Goal: Task Accomplishment & Management: Use online tool/utility

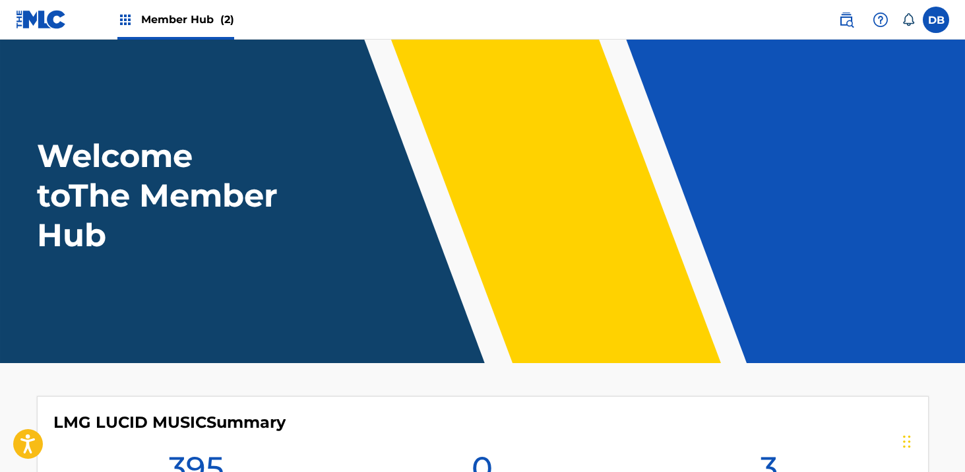
click at [191, 29] on div "Member Hub (2)" at bounding box center [175, 19] width 117 height 39
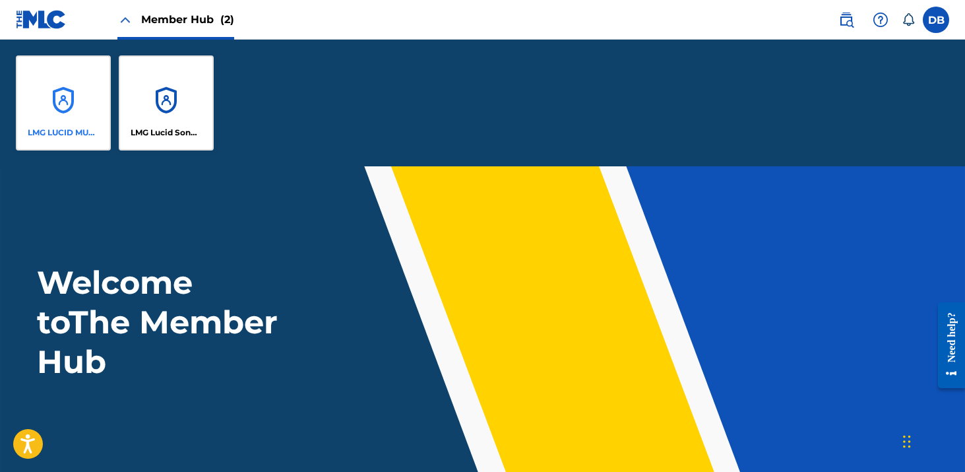
click at [88, 111] on div "LMG LUCID MUSIC" at bounding box center [63, 102] width 95 height 95
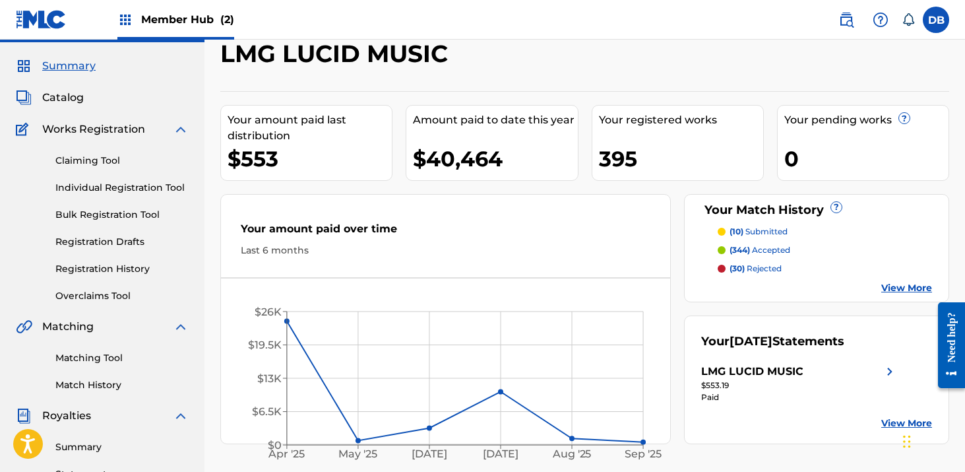
scroll to position [34, 0]
click at [84, 96] on div "Catalog" at bounding box center [102, 97] width 173 height 16
click at [69, 96] on span "Catalog" at bounding box center [63, 97] width 42 height 16
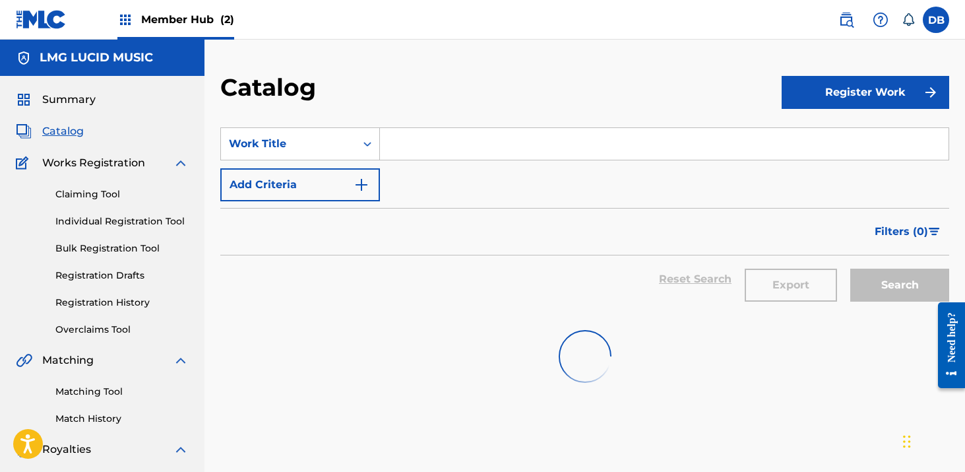
click at [429, 144] on input "Search Form" at bounding box center [664, 144] width 569 height 32
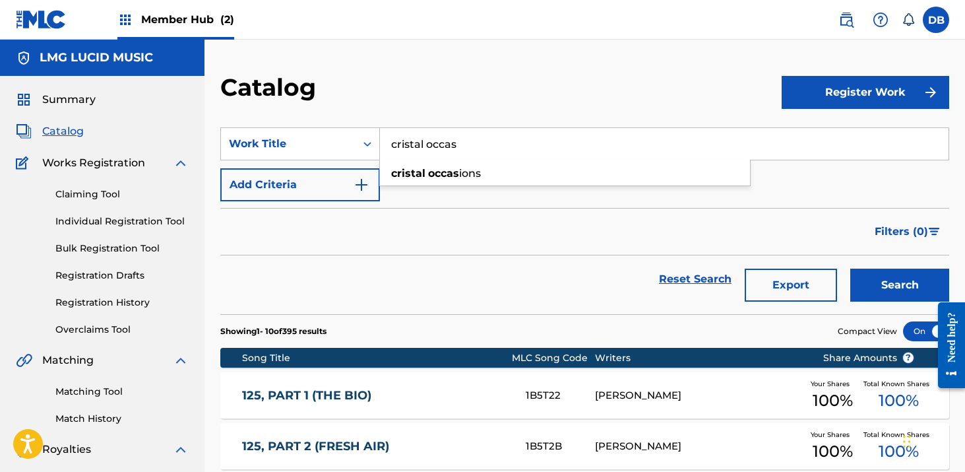
click at [850, 268] on button "Search" at bounding box center [899, 284] width 99 height 33
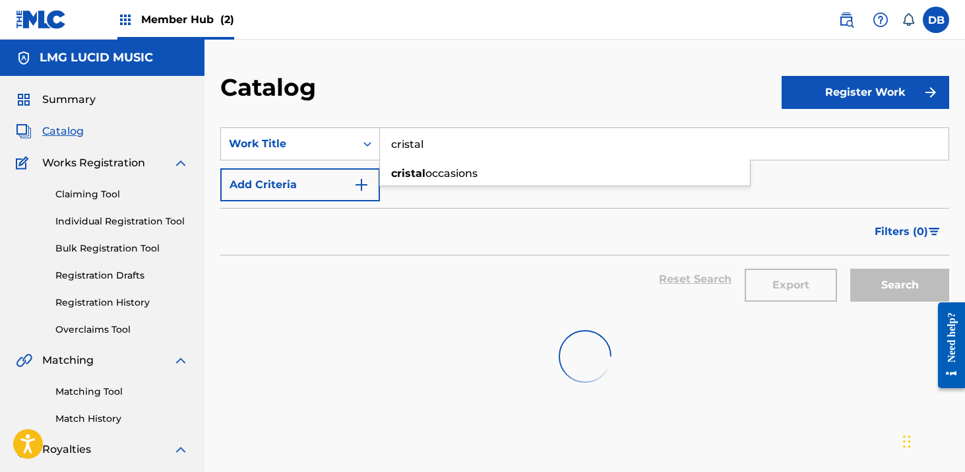
type input "cristal"
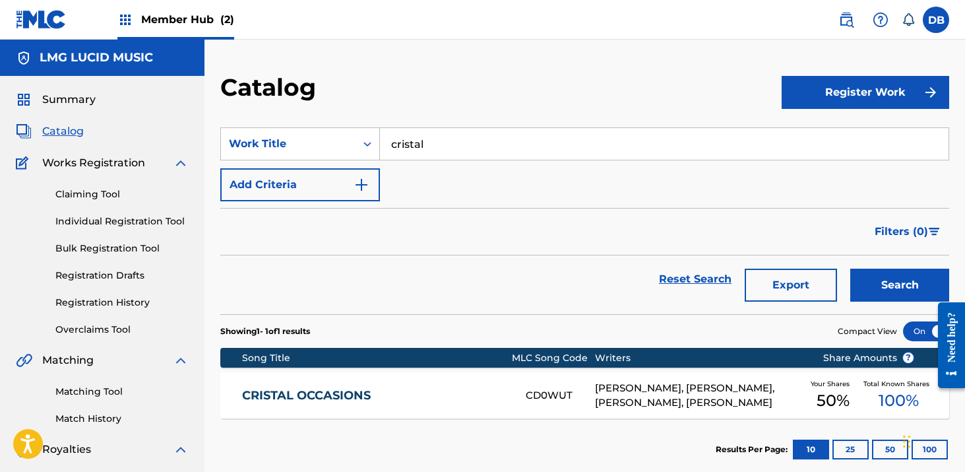
click at [623, 392] on div "[PERSON_NAME], [PERSON_NAME], [PERSON_NAME], [PERSON_NAME]" at bounding box center [699, 396] width 208 height 30
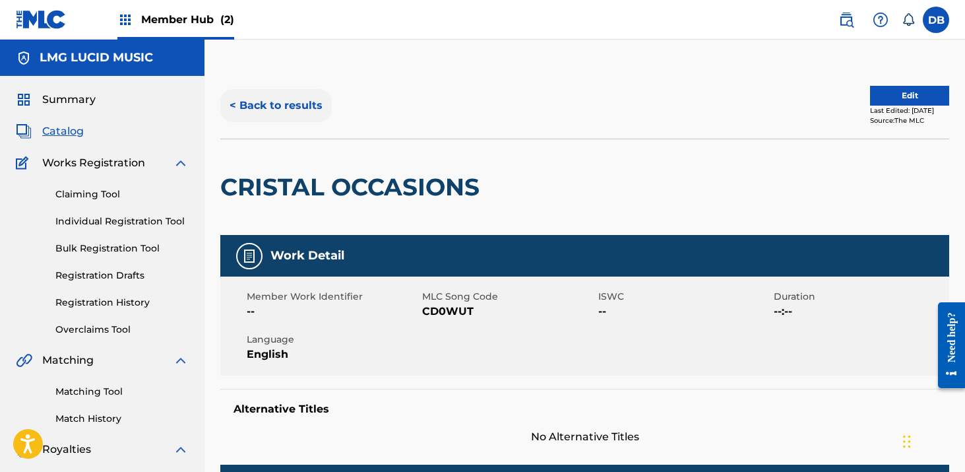
click at [276, 106] on button "< Back to results" at bounding box center [275, 105] width 111 height 33
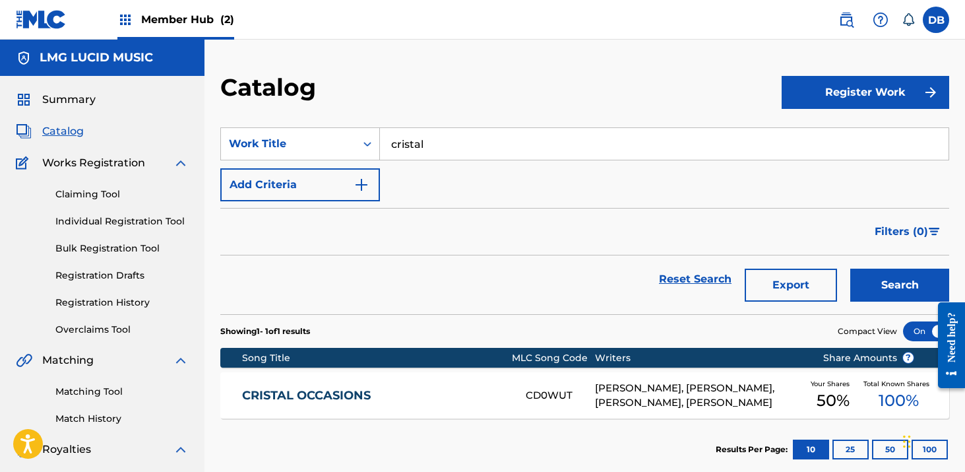
click at [433, 146] on input "cristal" at bounding box center [664, 144] width 569 height 32
click at [456, 189] on div "ready '24" at bounding box center [565, 197] width 370 height 24
type input "ready '24"
click at [872, 287] on button "Search" at bounding box center [899, 284] width 99 height 33
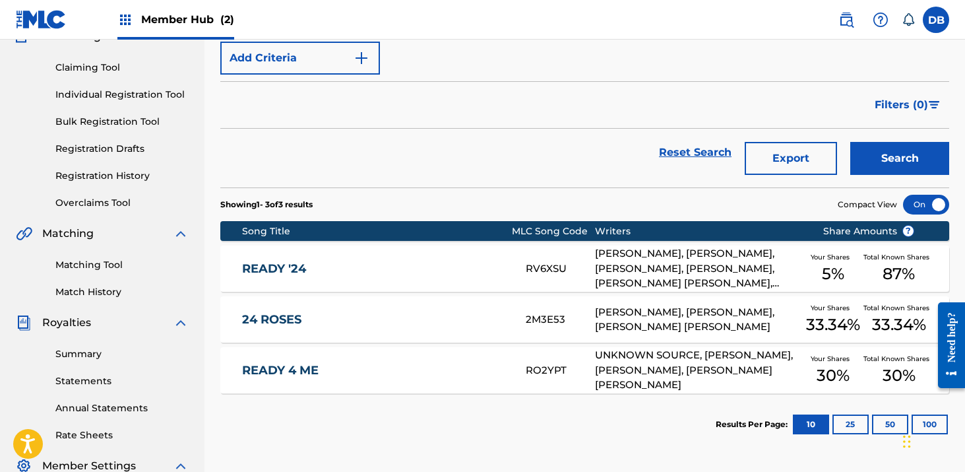
scroll to position [137, 0]
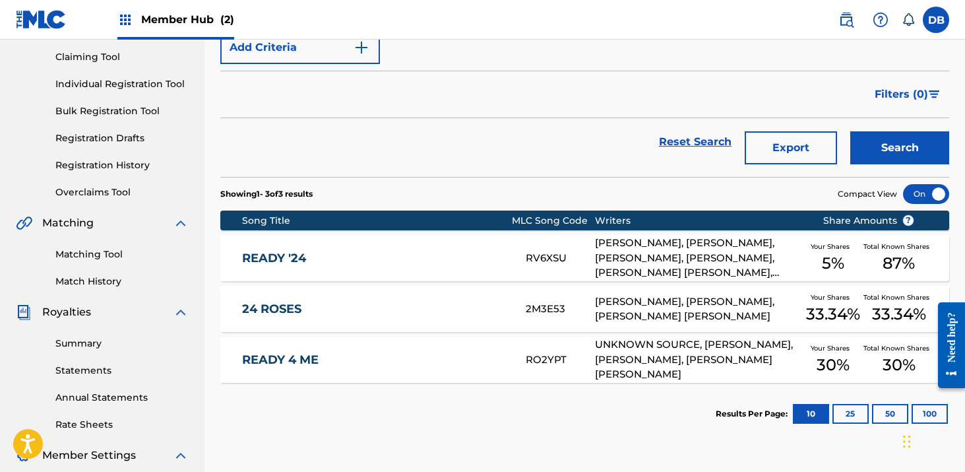
click at [605, 265] on div "[PERSON_NAME], [PERSON_NAME], [PERSON_NAME], [PERSON_NAME], [PERSON_NAME] [PERS…" at bounding box center [699, 257] width 208 height 45
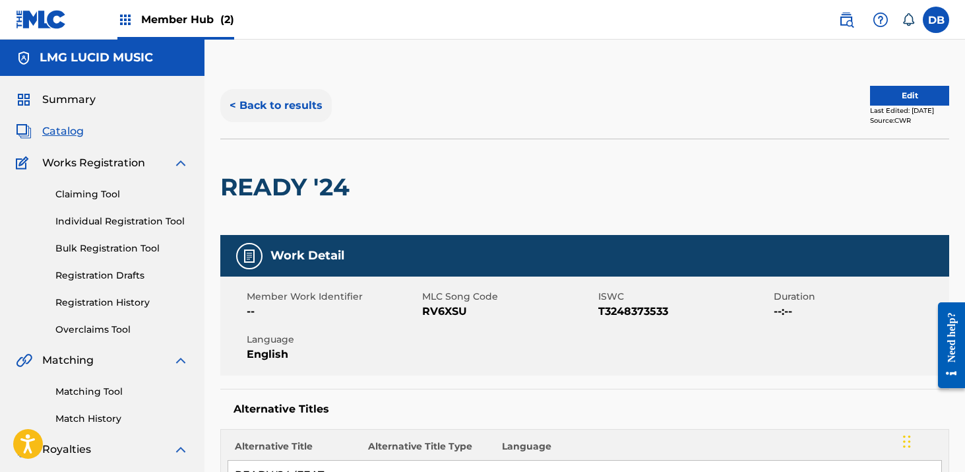
click at [289, 108] on button "< Back to results" at bounding box center [275, 105] width 111 height 33
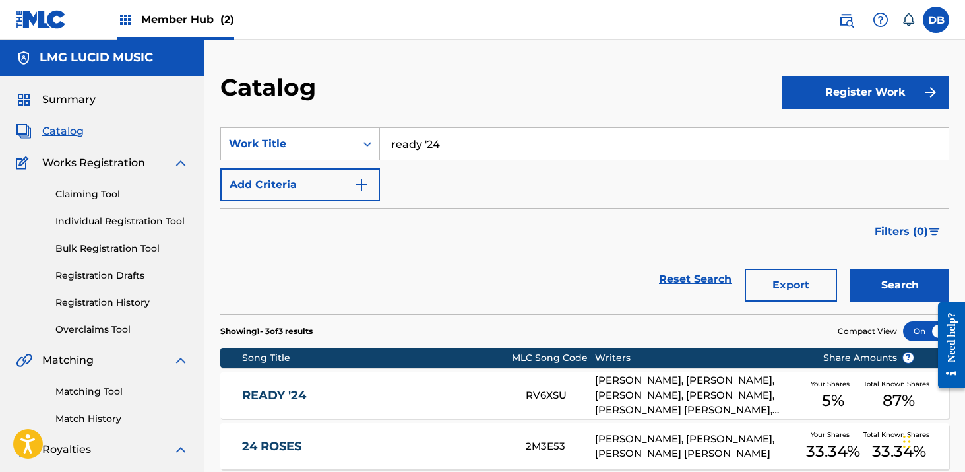
click at [435, 145] on input "ready '24" at bounding box center [664, 144] width 569 height 32
type input "r"
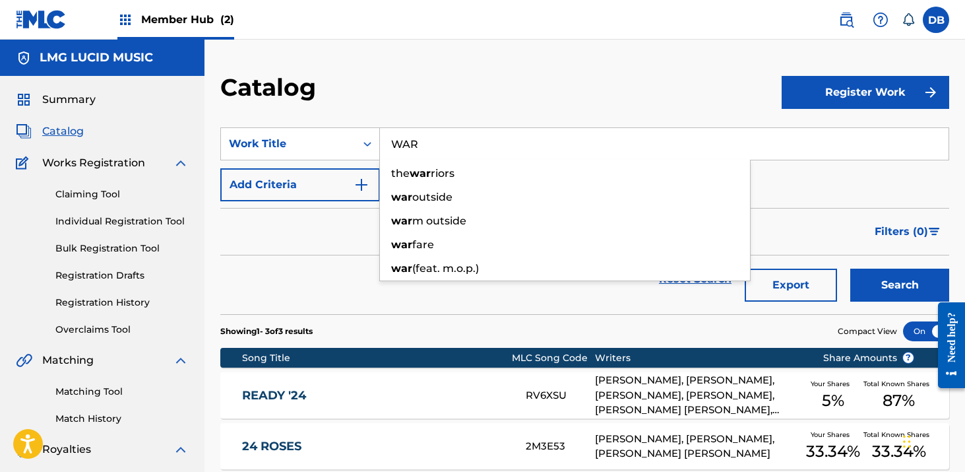
click at [850, 268] on button "Search" at bounding box center [899, 284] width 99 height 33
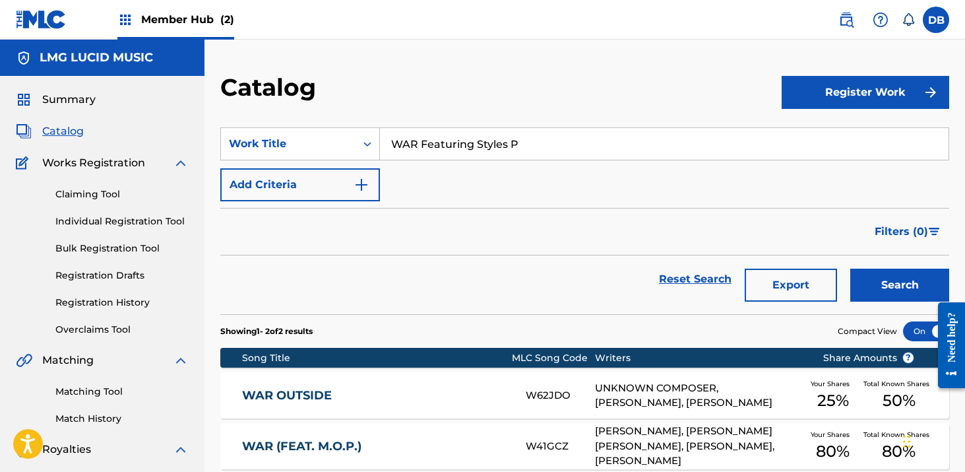
type input "WAR Featuring Styles P"
click at [850, 268] on button "Search" at bounding box center [899, 284] width 99 height 33
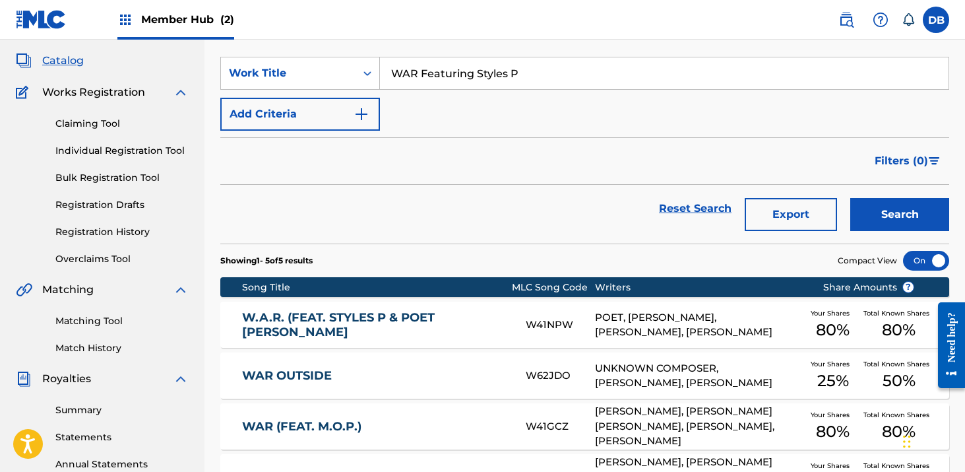
scroll to position [88, 0]
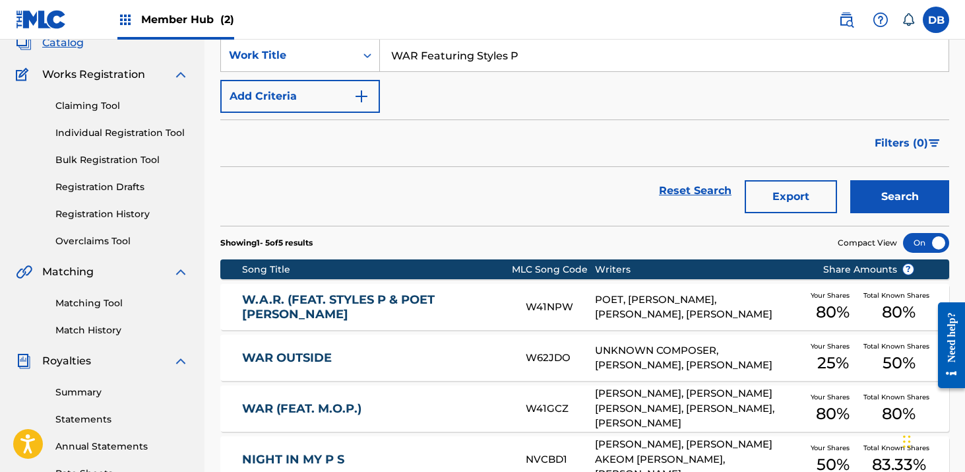
click at [454, 303] on link "W.A.R. (FEAT. STYLES P & POET [PERSON_NAME]" at bounding box center [375, 307] width 266 height 30
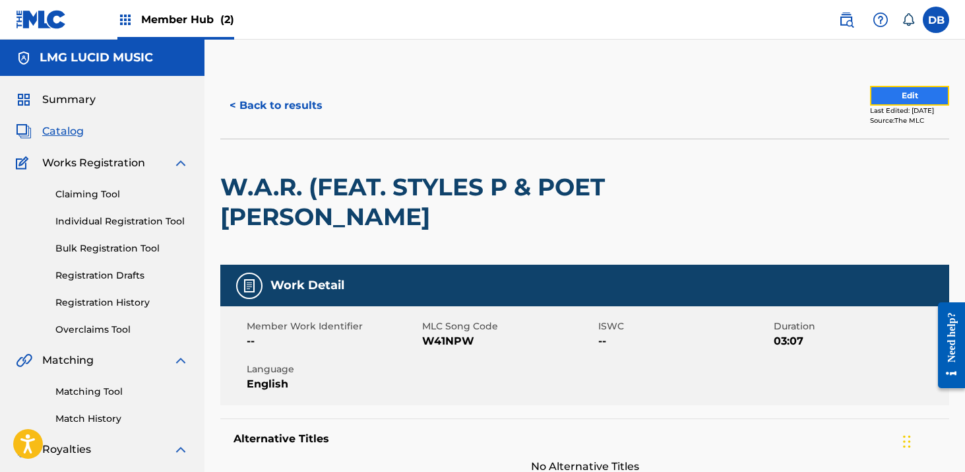
click at [887, 99] on button "Edit" at bounding box center [909, 96] width 79 height 20
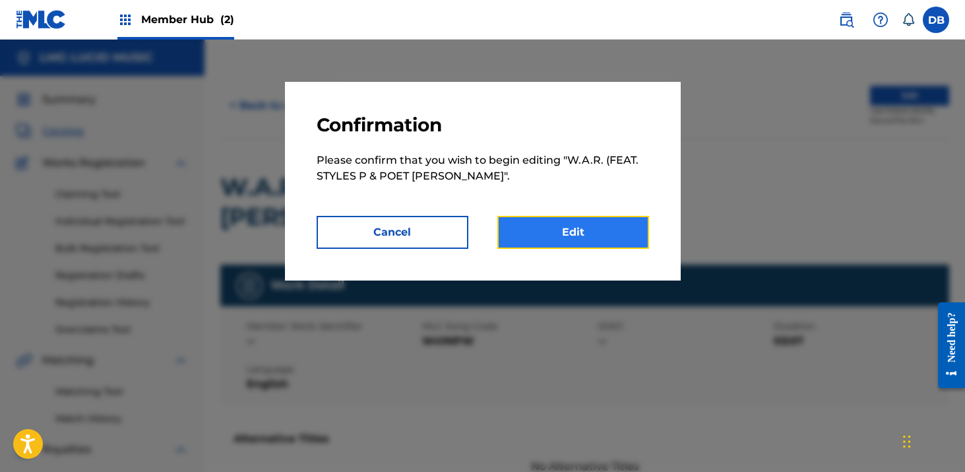
click at [615, 230] on link "Edit" at bounding box center [573, 232] width 152 height 33
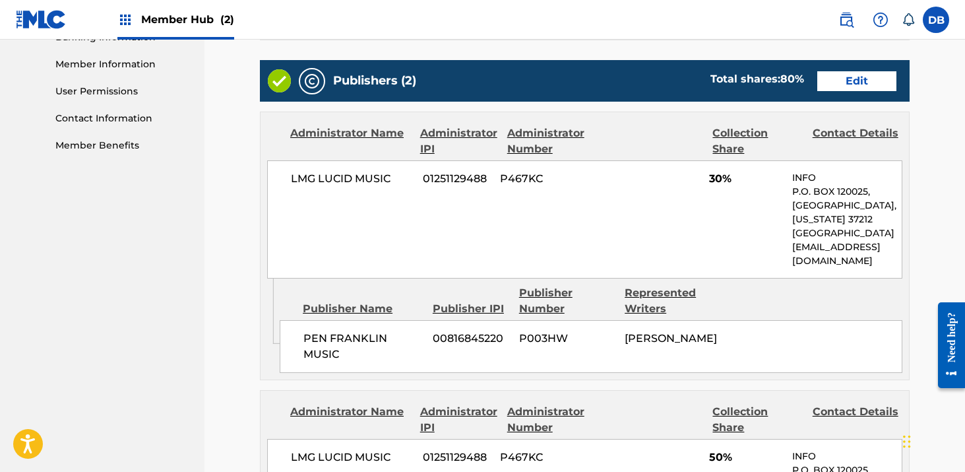
scroll to position [578, 0]
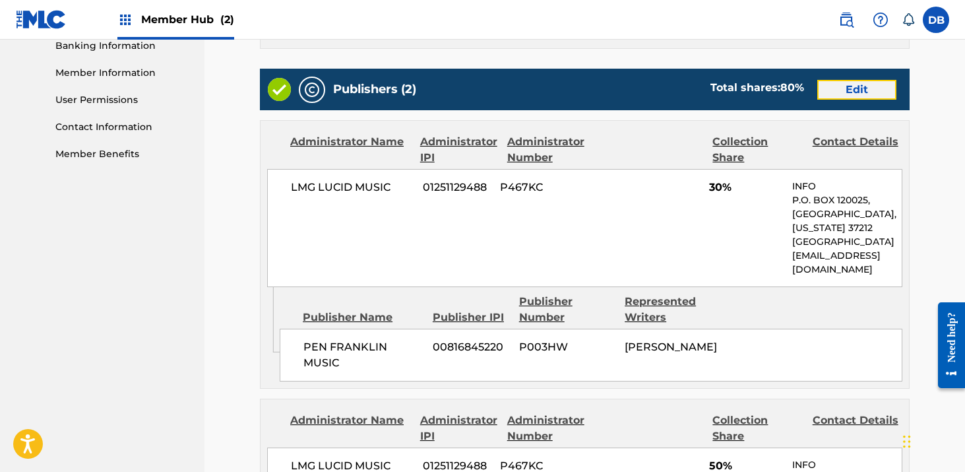
click at [855, 92] on link "Edit" at bounding box center [856, 90] width 79 height 20
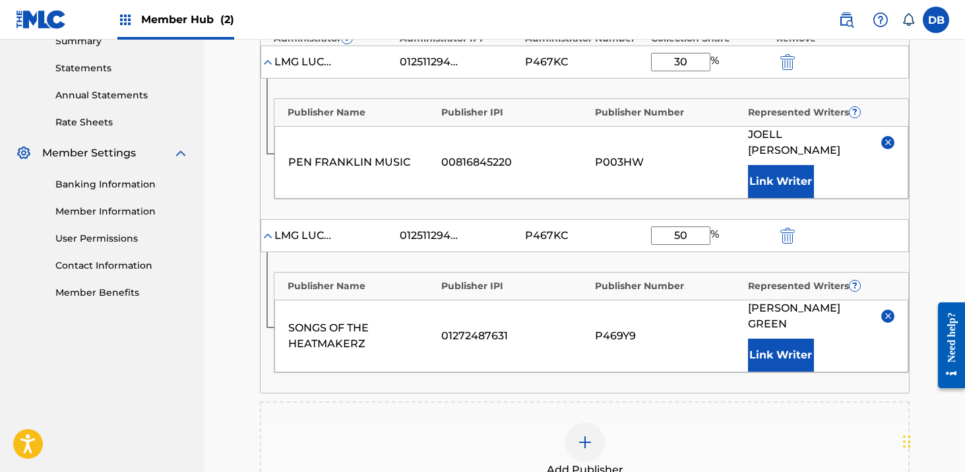
scroll to position [441, 0]
click at [687, 225] on input "50" at bounding box center [680, 234] width 59 height 18
type input "5"
type input "25"
click at [587, 433] on img at bounding box center [585, 441] width 16 height 16
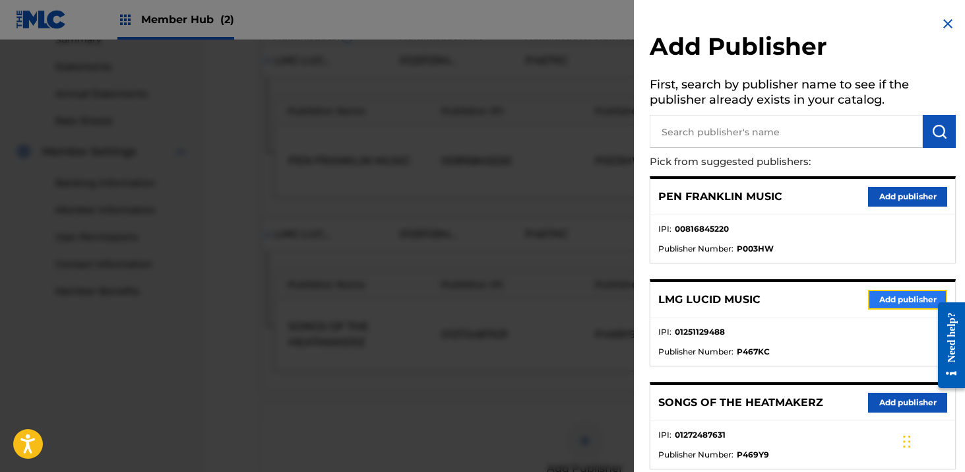
click at [877, 304] on button "Add publisher" at bounding box center [907, 300] width 79 height 20
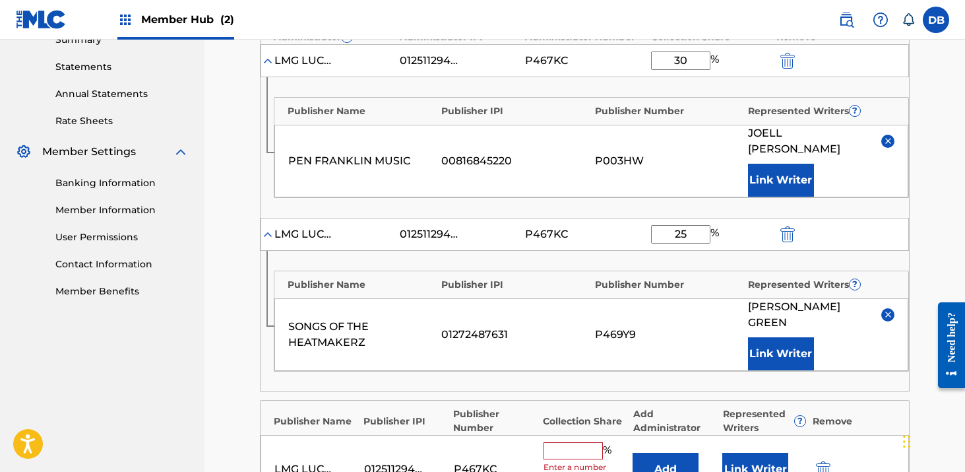
click at [585, 442] on input "text" at bounding box center [572, 450] width 59 height 17
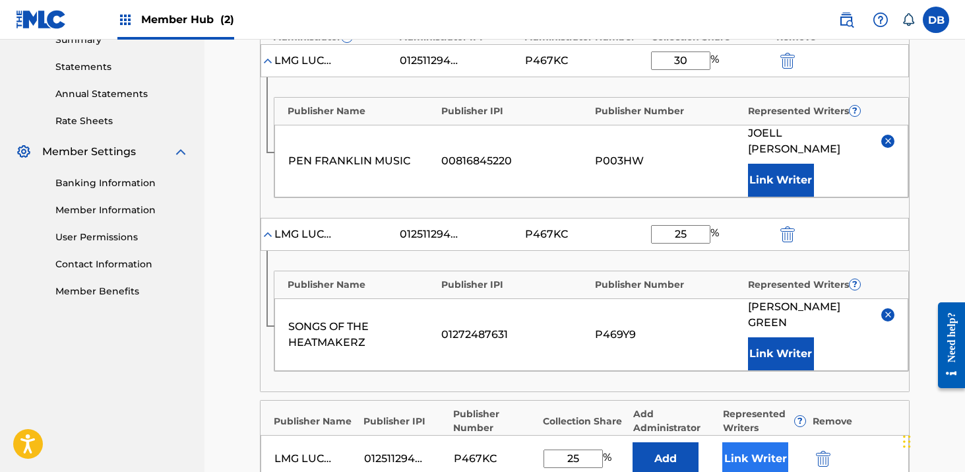
type input "25"
click at [772, 442] on button "Link Writer" at bounding box center [755, 458] width 66 height 33
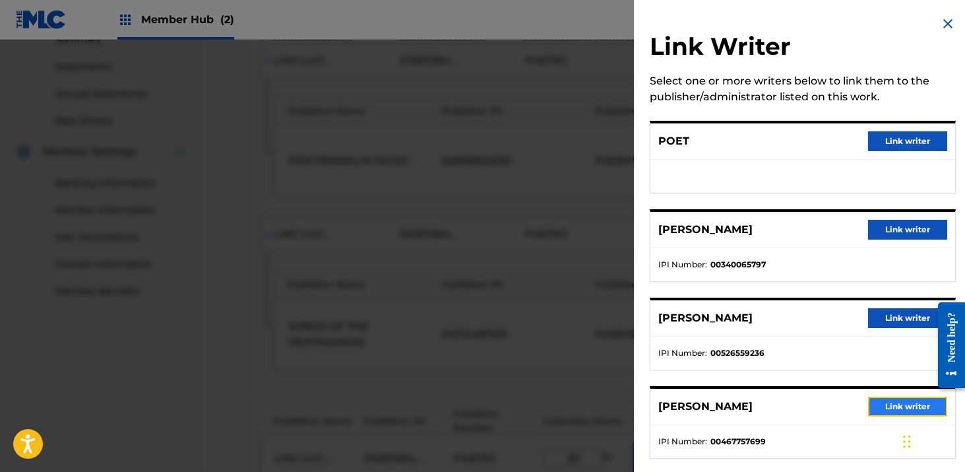
click at [896, 402] on button "Link writer" at bounding box center [907, 406] width 79 height 20
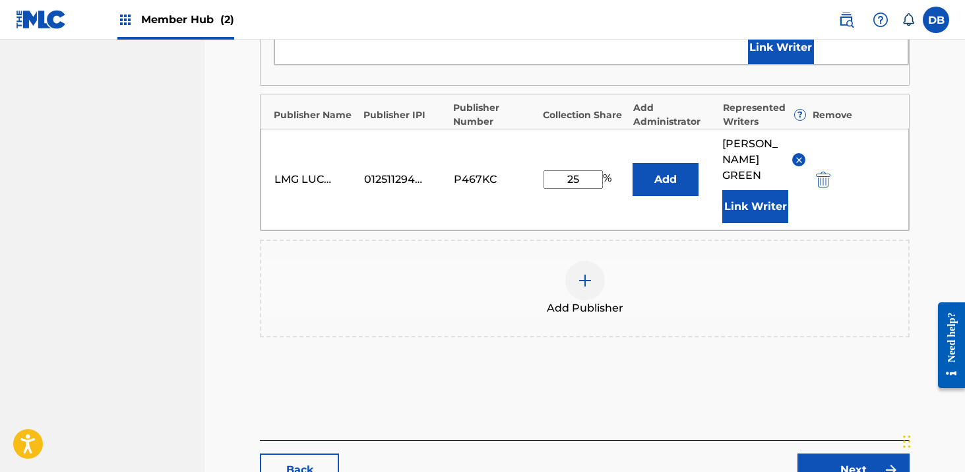
scroll to position [753, 0]
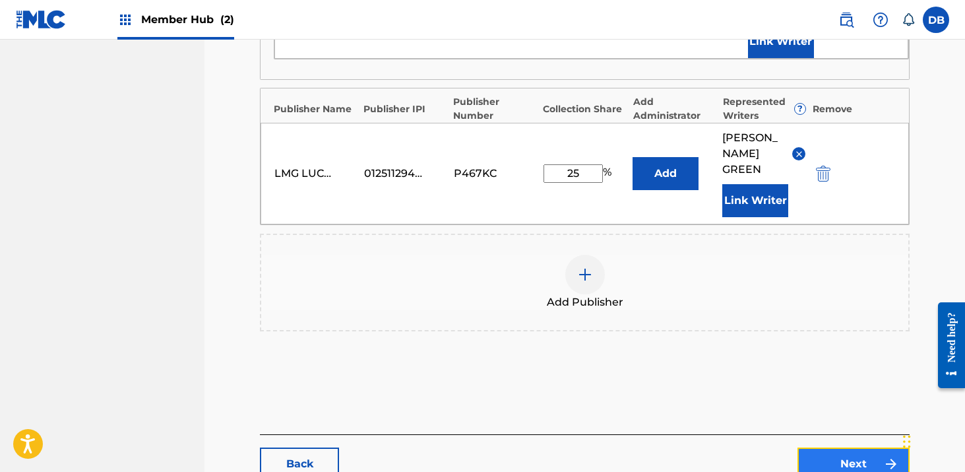
click at [846, 447] on link "Next" at bounding box center [853, 463] width 112 height 33
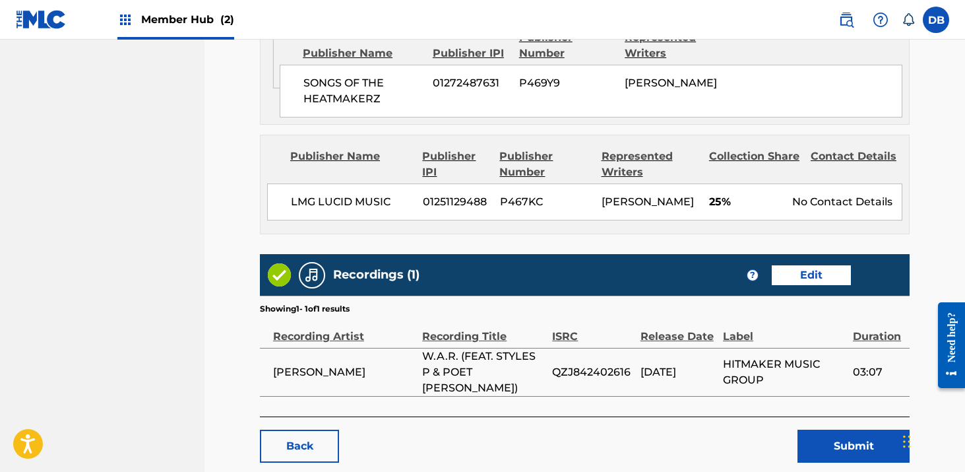
scroll to position [1123, 0]
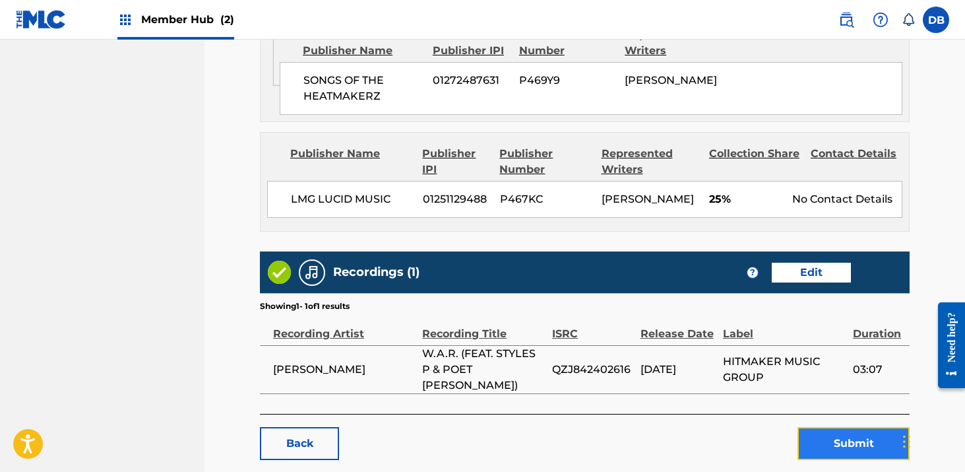
click at [839, 448] on button "Submit" at bounding box center [853, 443] width 112 height 33
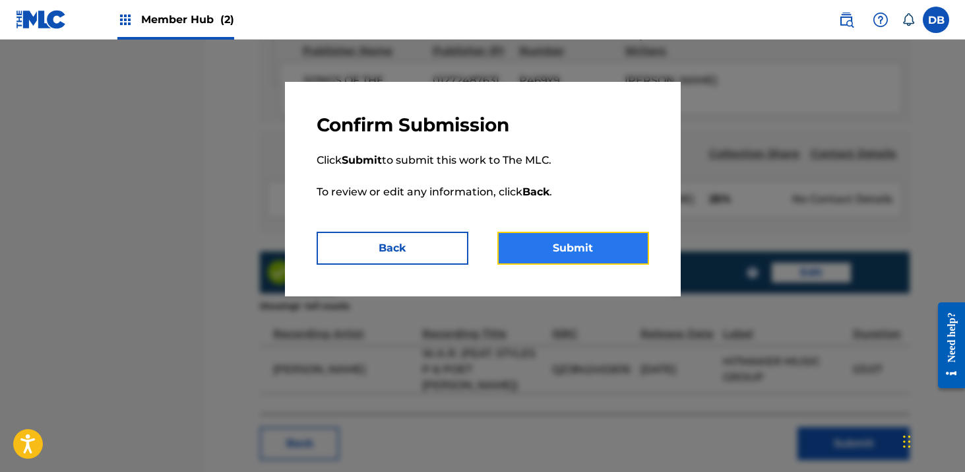
click at [547, 250] on button "Submit" at bounding box center [573, 248] width 152 height 33
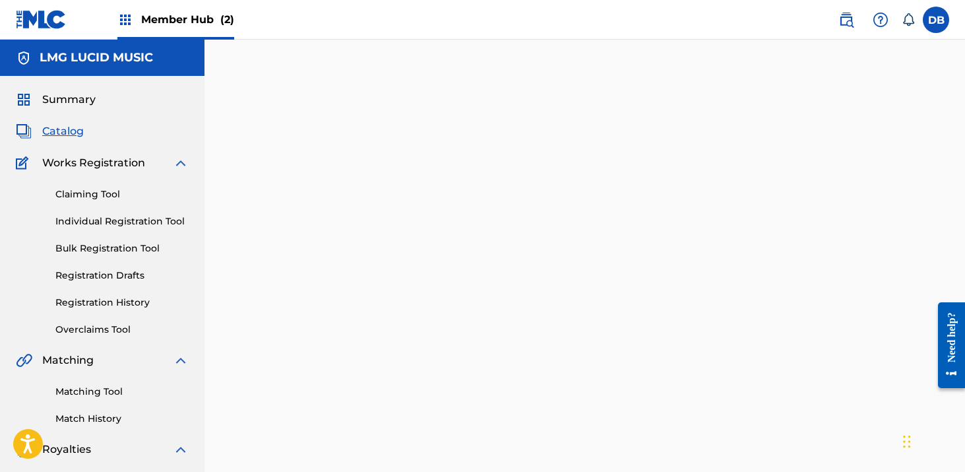
click at [71, 135] on span "Catalog" at bounding box center [63, 131] width 42 height 16
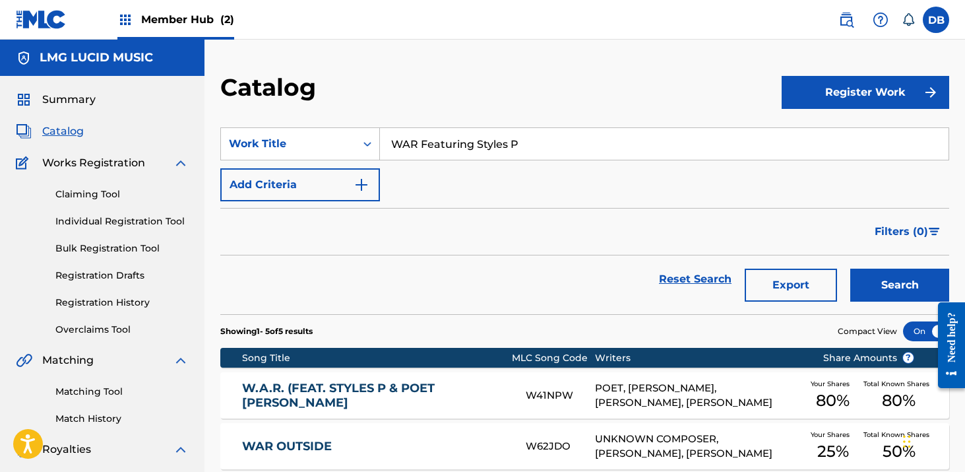
click at [427, 144] on input "WAR Featuring Styles P" at bounding box center [664, 144] width 569 height 32
drag, startPoint x: 542, startPoint y: 139, endPoint x: 336, endPoint y: 139, distance: 206.4
click at [336, 139] on div "SearchWithCriteriabed24fce-9af5-440a-acb3-b6d10147fbac Work Title WAR Featuring…" at bounding box center [584, 143] width 729 height 33
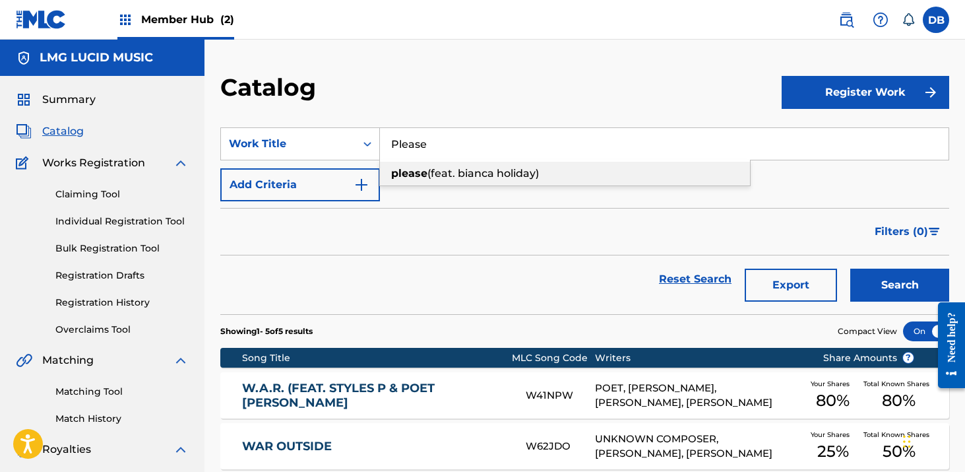
click at [424, 169] on strong "please" at bounding box center [409, 173] width 36 height 13
type input "please (feat. bianca holiday)"
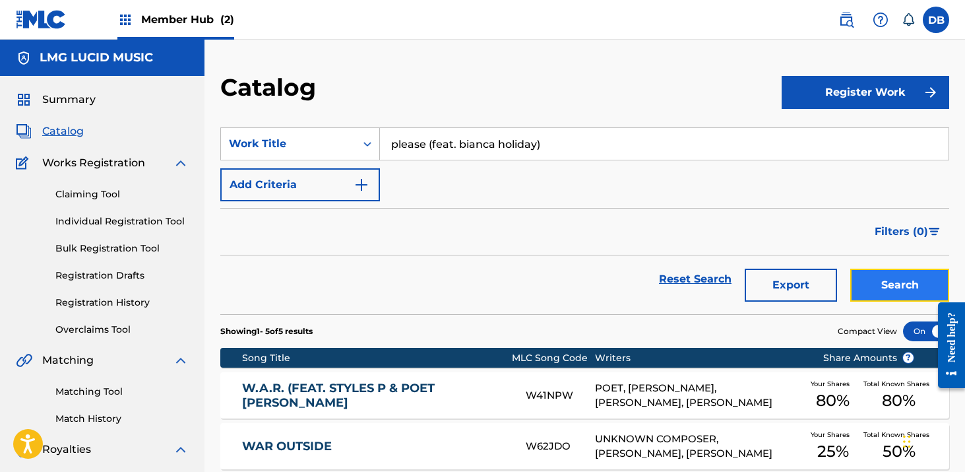
click at [878, 286] on button "Search" at bounding box center [899, 284] width 99 height 33
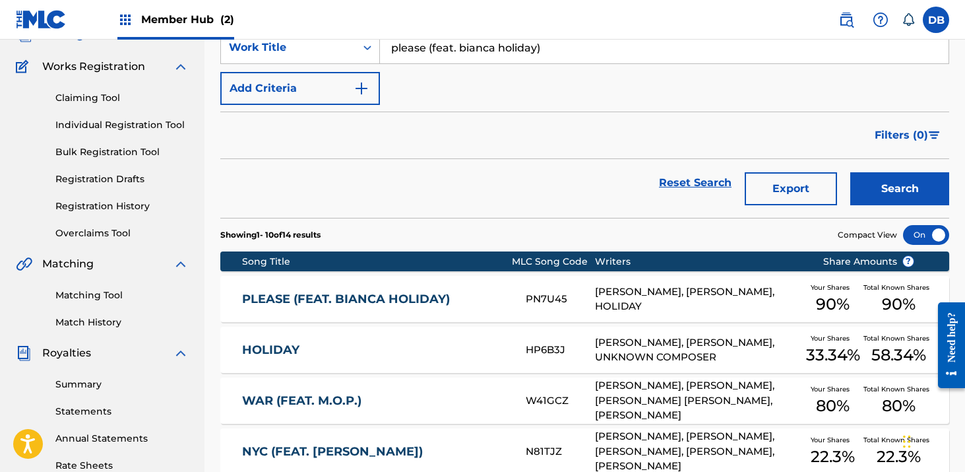
scroll to position [153, 0]
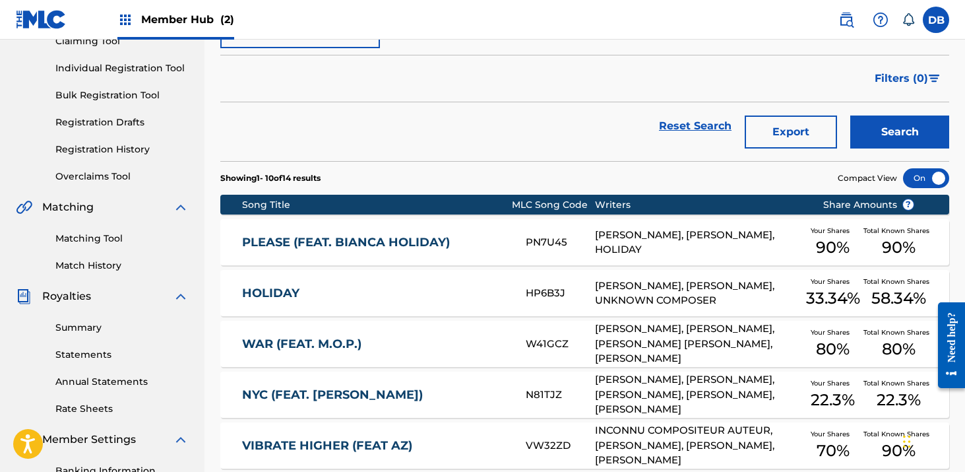
click at [528, 245] on div "PN7U45" at bounding box center [560, 242] width 69 height 15
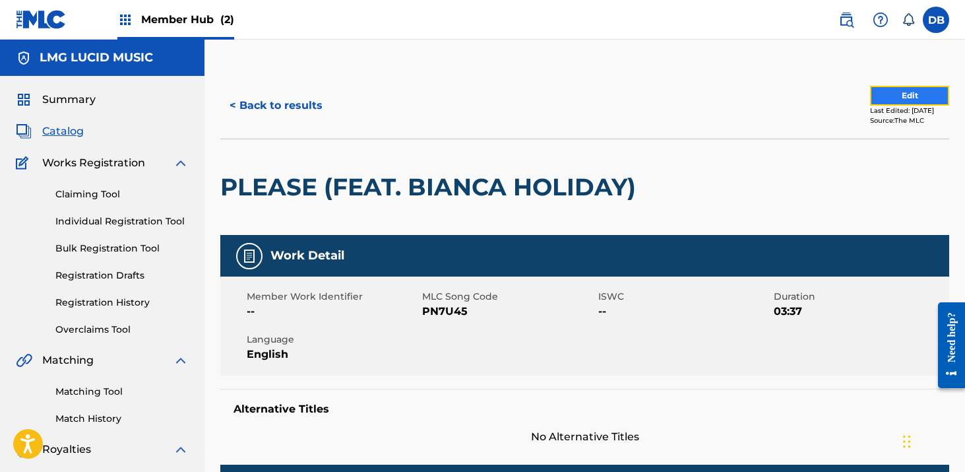
click at [883, 100] on button "Edit" at bounding box center [909, 96] width 79 height 20
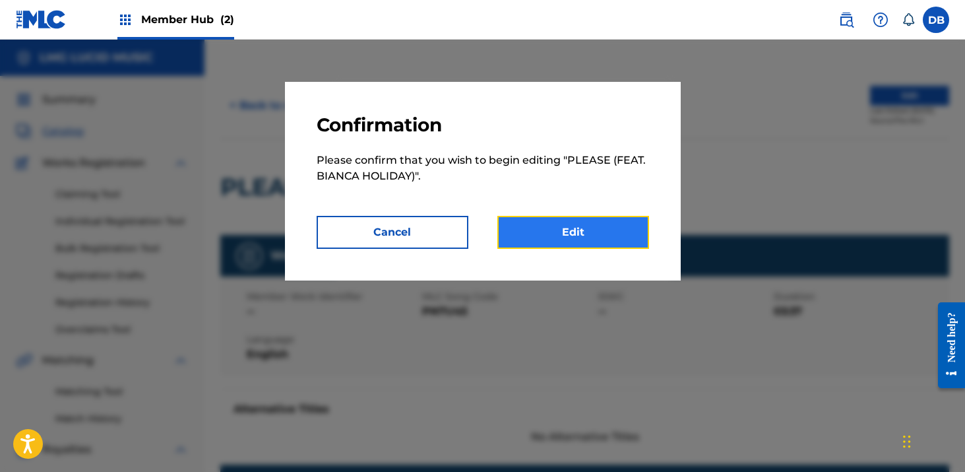
click at [598, 241] on link "Edit" at bounding box center [573, 232] width 152 height 33
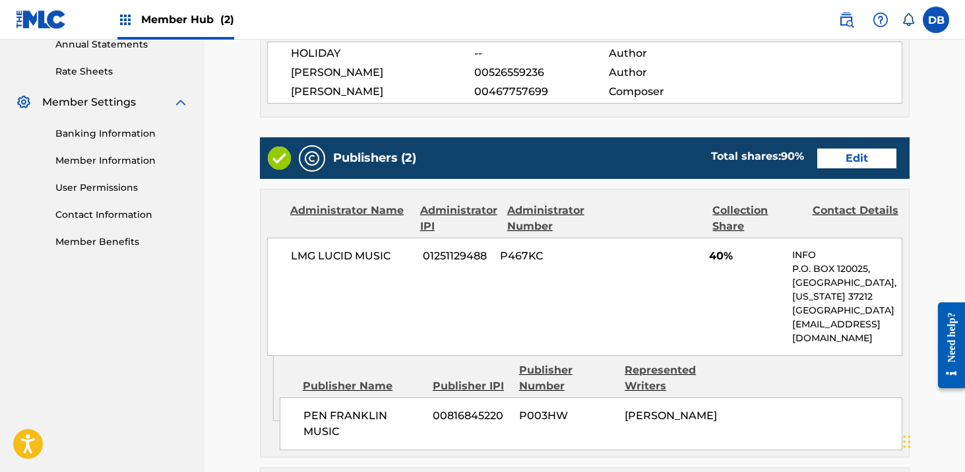
scroll to position [459, 0]
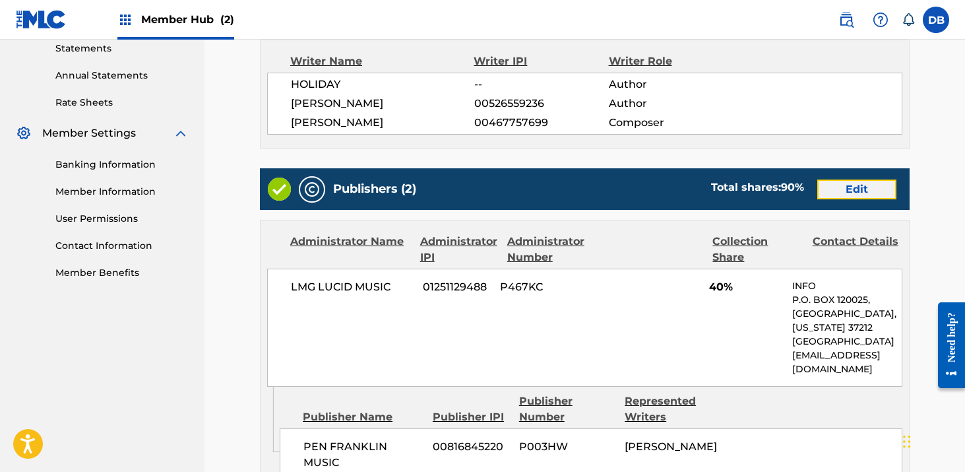
click at [848, 195] on link "Edit" at bounding box center [856, 189] width 79 height 20
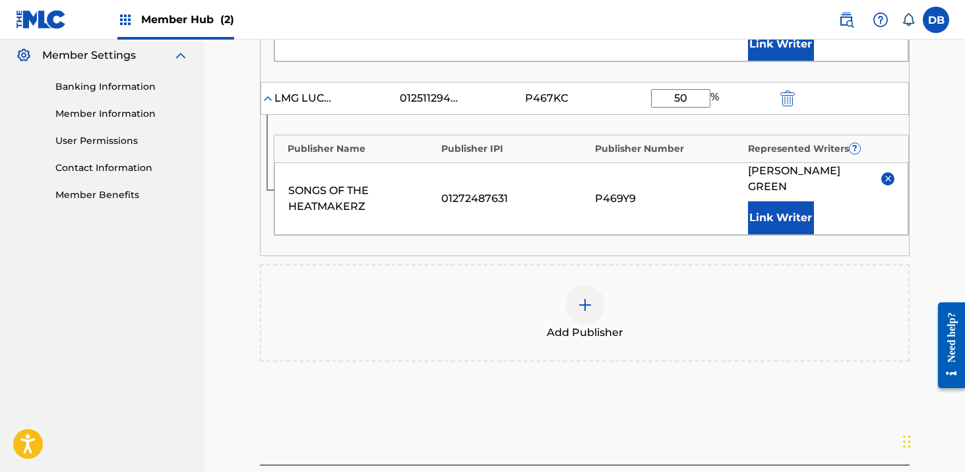
scroll to position [546, 0]
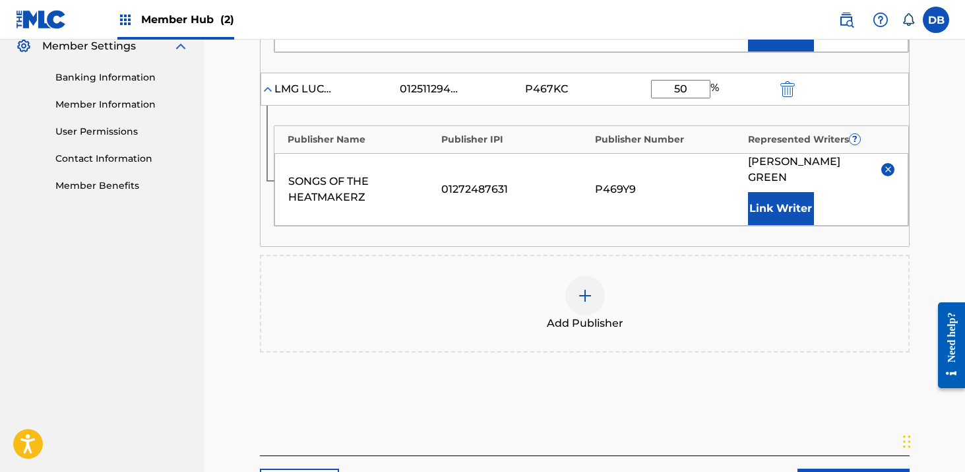
click at [693, 80] on input "50" at bounding box center [680, 89] width 59 height 18
type input "5"
type input "25"
click at [586, 288] on img at bounding box center [585, 296] width 16 height 16
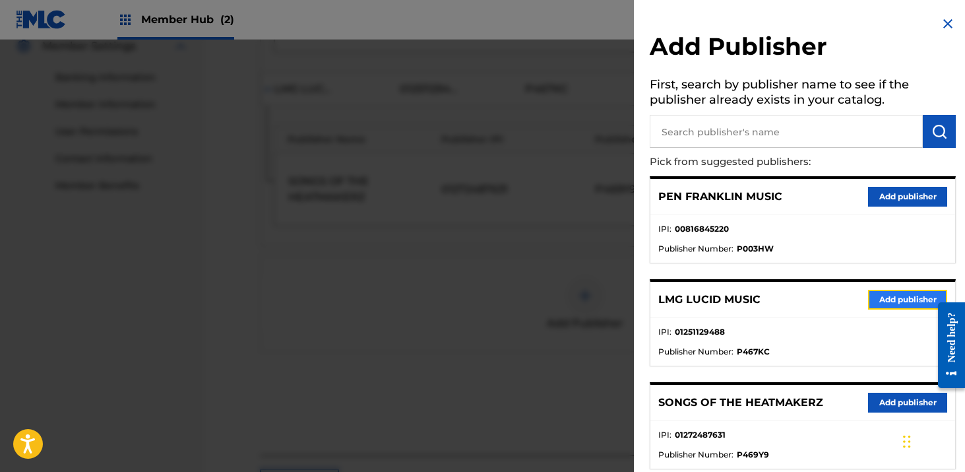
click at [906, 299] on button "Add publisher" at bounding box center [907, 300] width 79 height 20
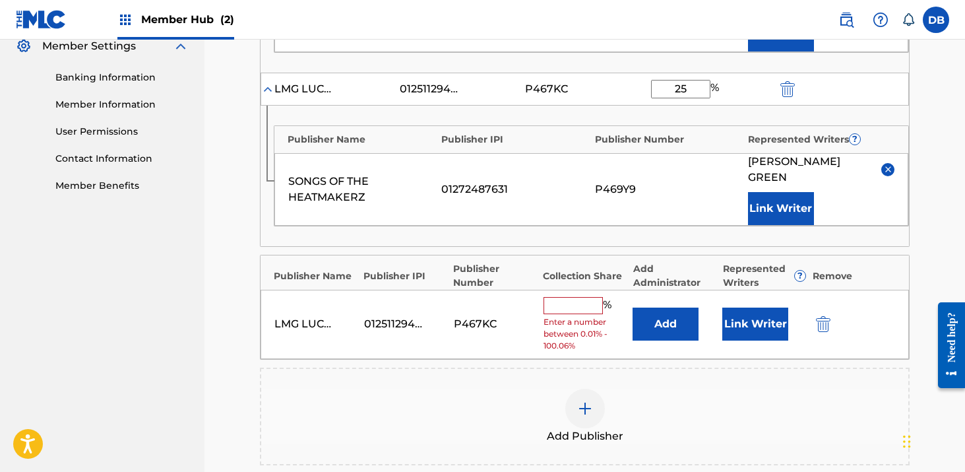
click at [561, 316] on span "Enter a number between 0.01% - 100.06%" at bounding box center [584, 334] width 83 height 36
click at [561, 297] on input "text" at bounding box center [572, 305] width 59 height 17
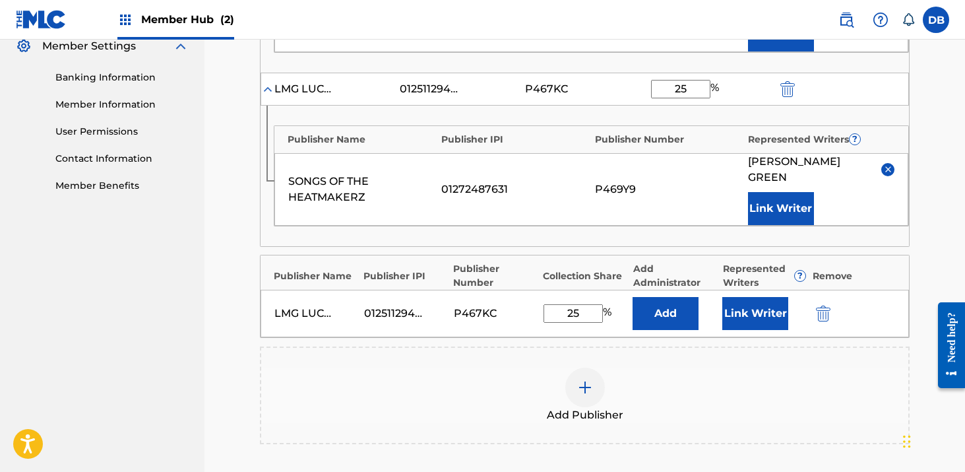
type input "25"
click at [718, 372] on div "Add Publisher" at bounding box center [584, 394] width 647 height 55
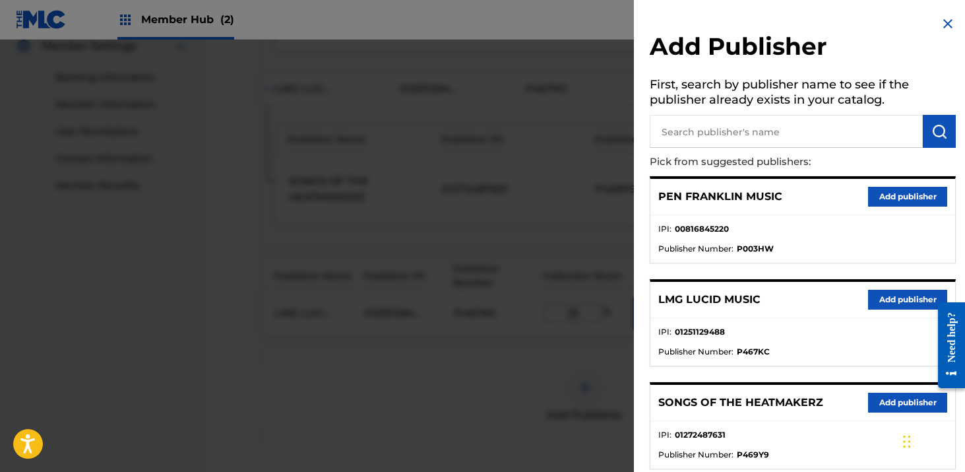
click at [501, 350] on div at bounding box center [482, 276] width 965 height 472
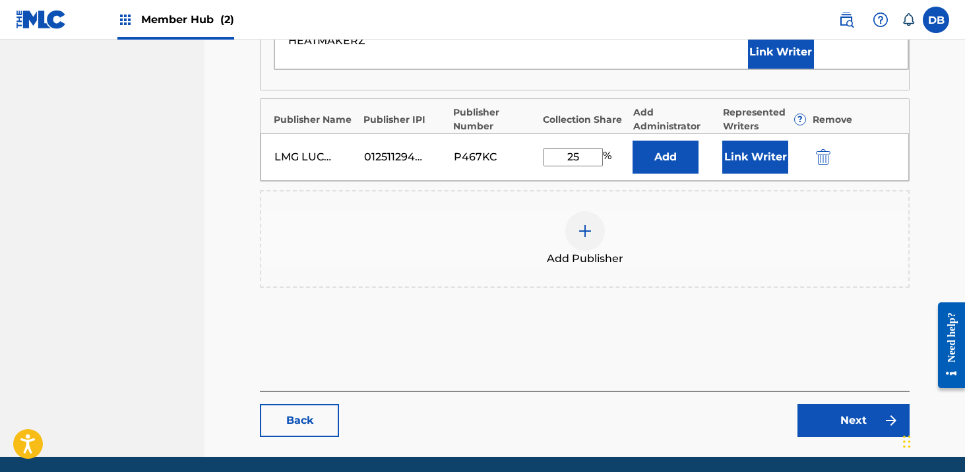
scroll to position [724, 0]
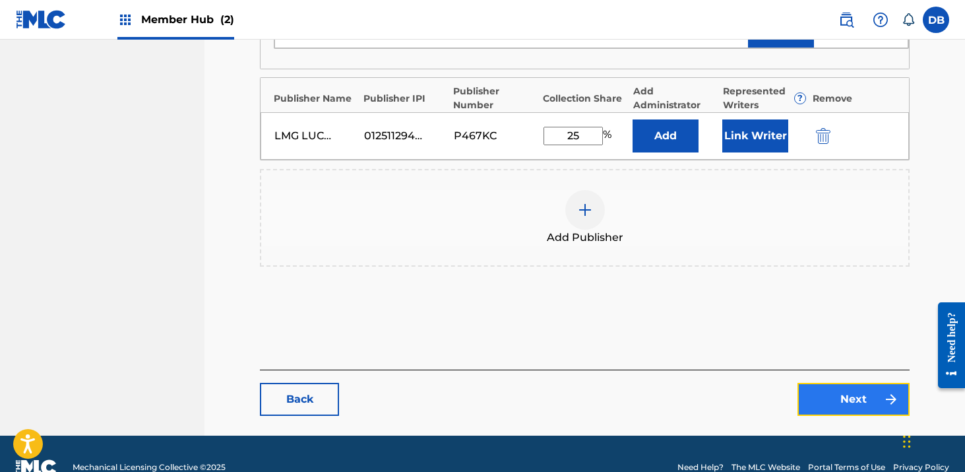
click at [815, 383] on link "Next" at bounding box center [853, 399] width 112 height 33
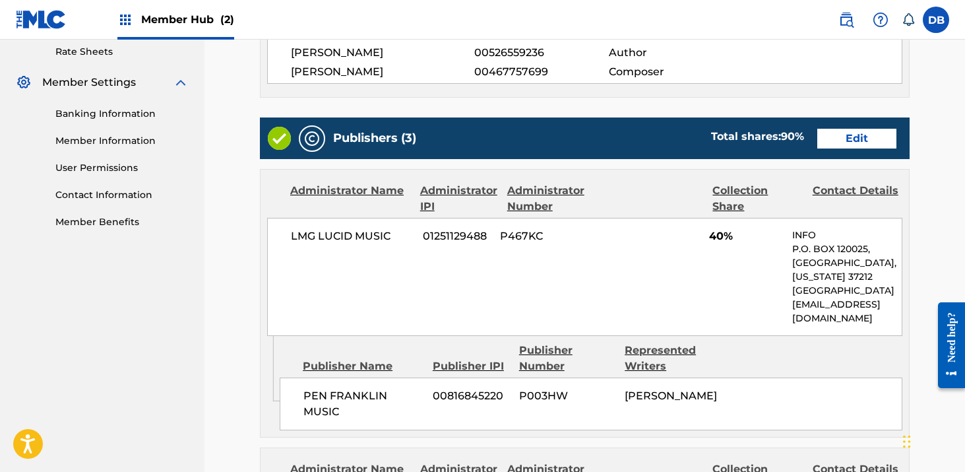
scroll to position [503, 0]
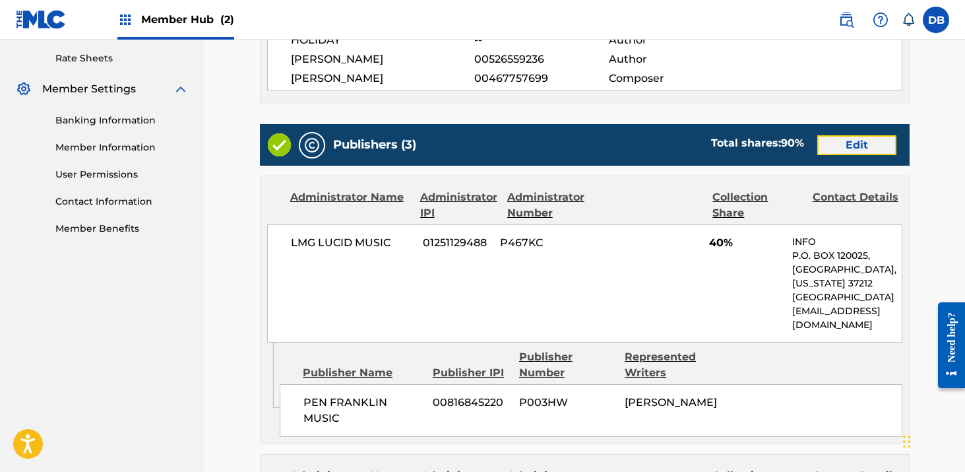
click at [848, 152] on link "Edit" at bounding box center [856, 145] width 79 height 20
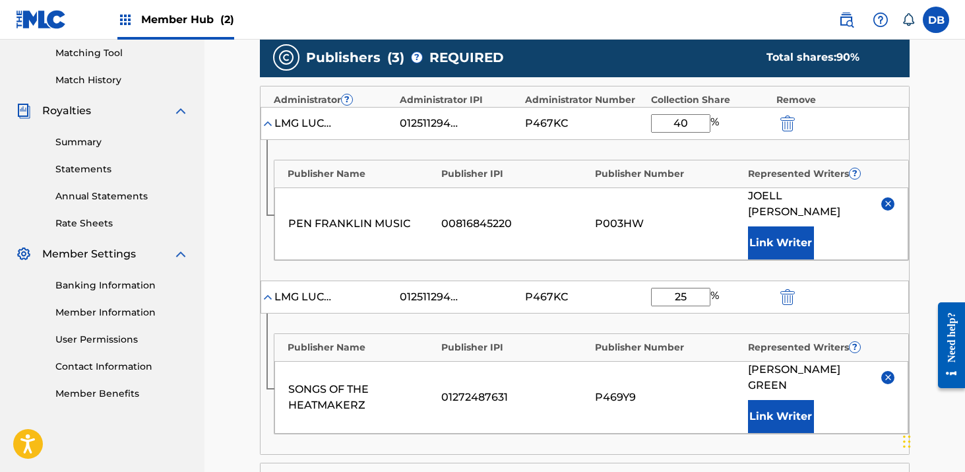
scroll to position [557, 0]
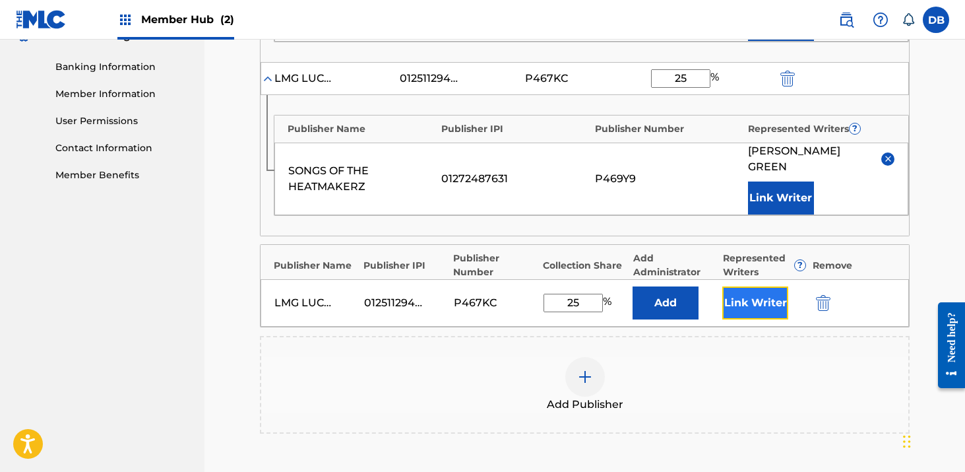
click at [758, 290] on button "Link Writer" at bounding box center [755, 302] width 66 height 33
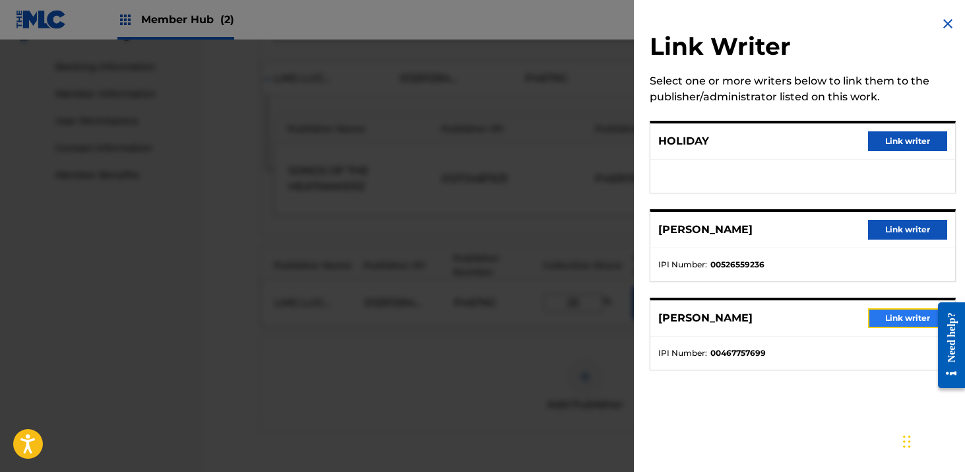
click at [890, 312] on button "Link writer" at bounding box center [907, 318] width 79 height 20
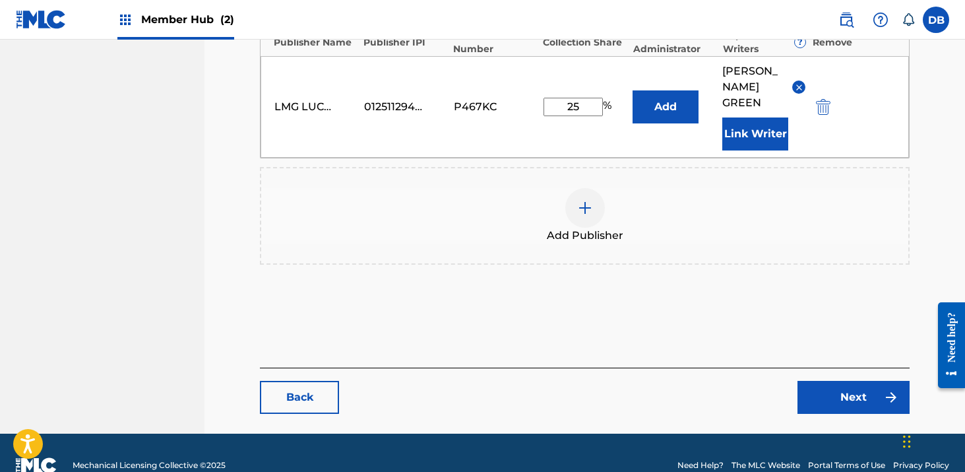
scroll to position [782, 0]
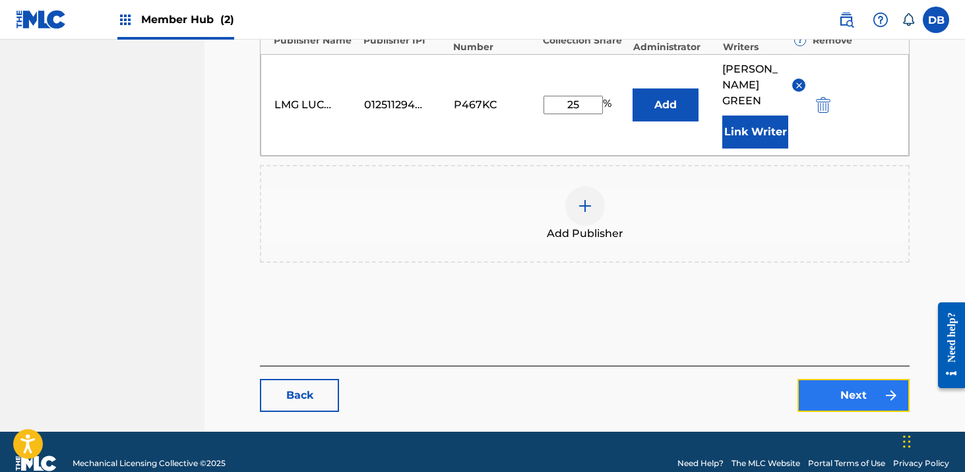
click at [826, 379] on link "Next" at bounding box center [853, 395] width 112 height 33
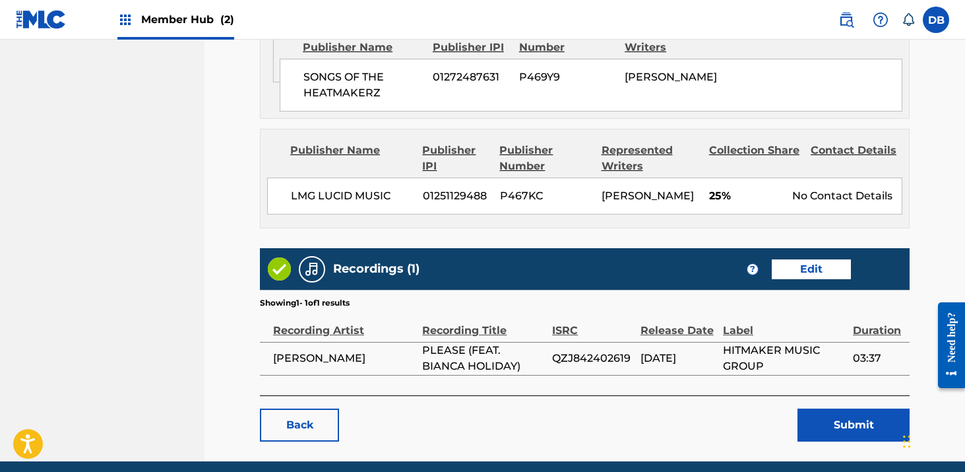
scroll to position [1171, 0]
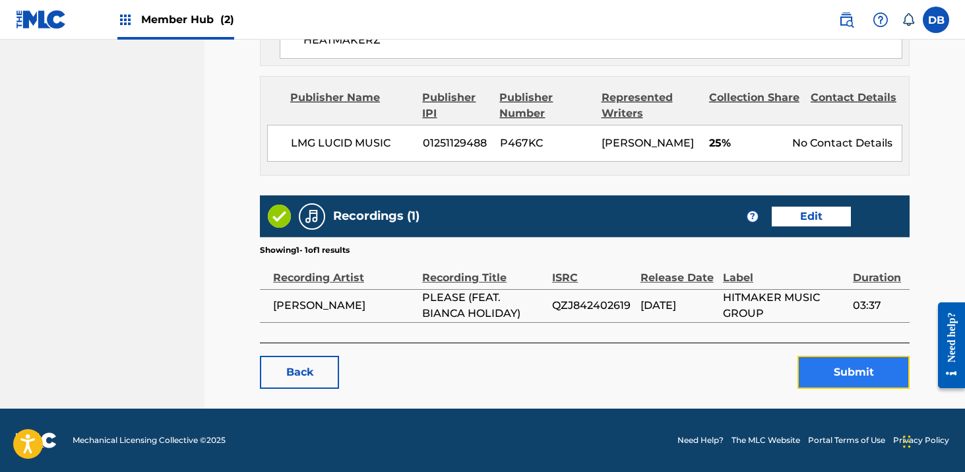
click at [826, 379] on button "Submit" at bounding box center [853, 372] width 112 height 33
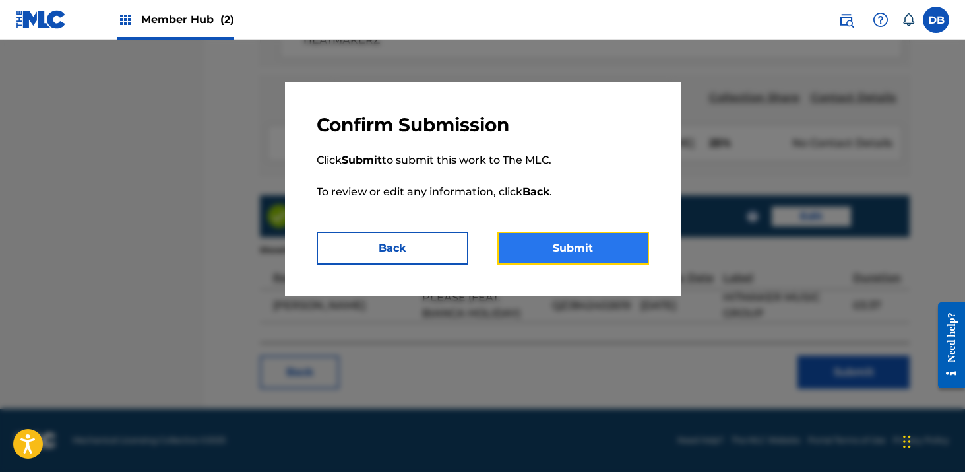
click at [576, 252] on button "Submit" at bounding box center [573, 248] width 152 height 33
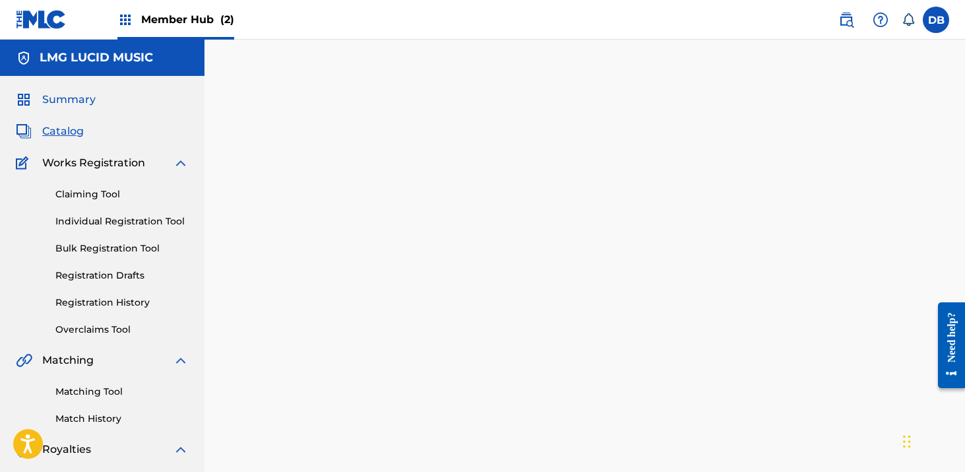
click at [94, 100] on span "Summary" at bounding box center [68, 100] width 53 height 16
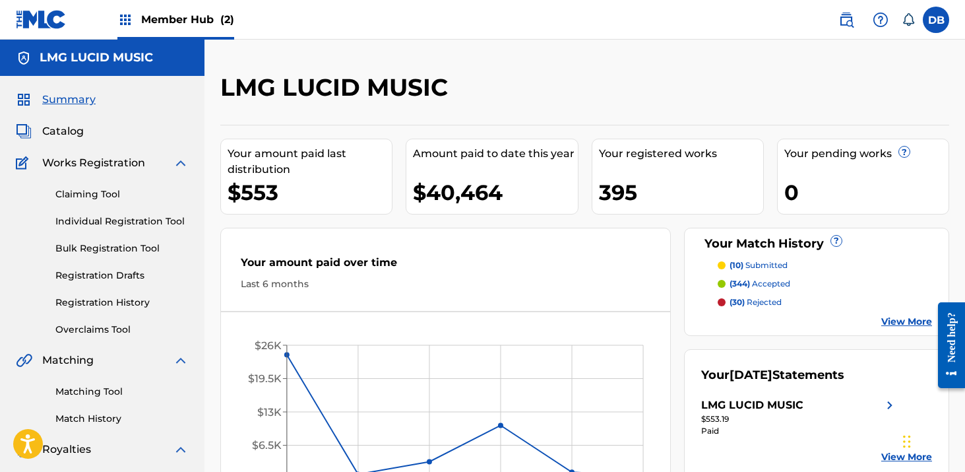
click at [188, 19] on span "Member Hub (2)" at bounding box center [187, 19] width 93 height 15
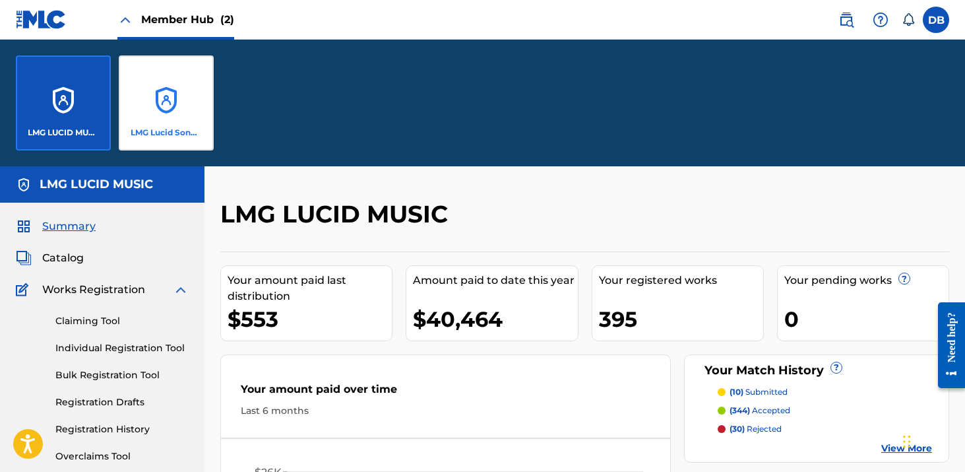
click at [177, 82] on div "LMG Lucid Songs (ASCAP)" at bounding box center [166, 102] width 95 height 95
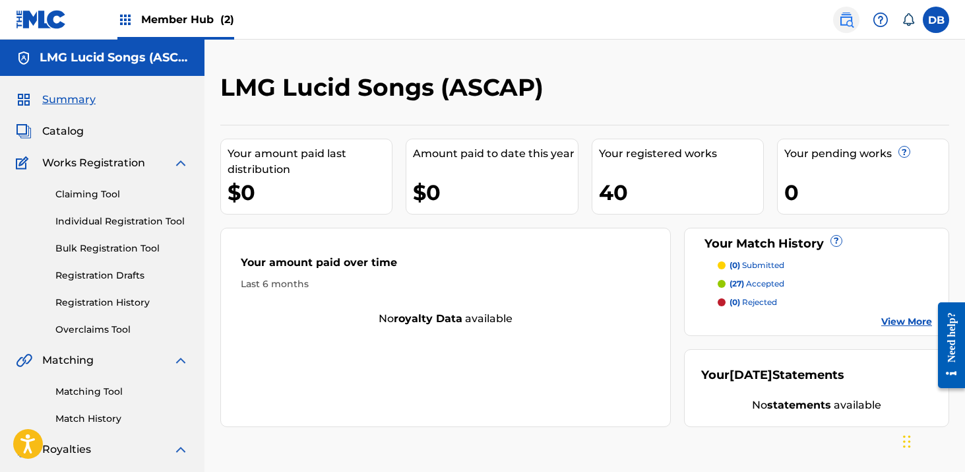
click at [844, 24] on img at bounding box center [846, 20] width 16 height 16
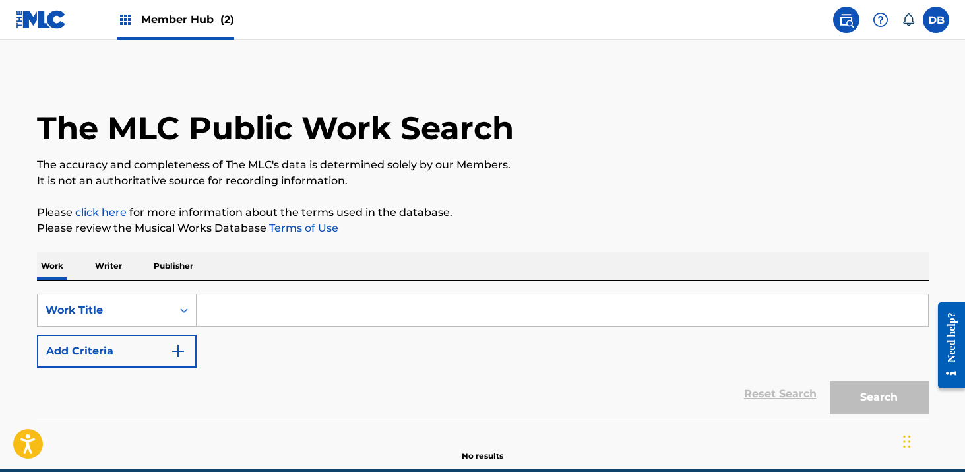
click at [264, 321] on input "Search Form" at bounding box center [562, 310] width 731 height 32
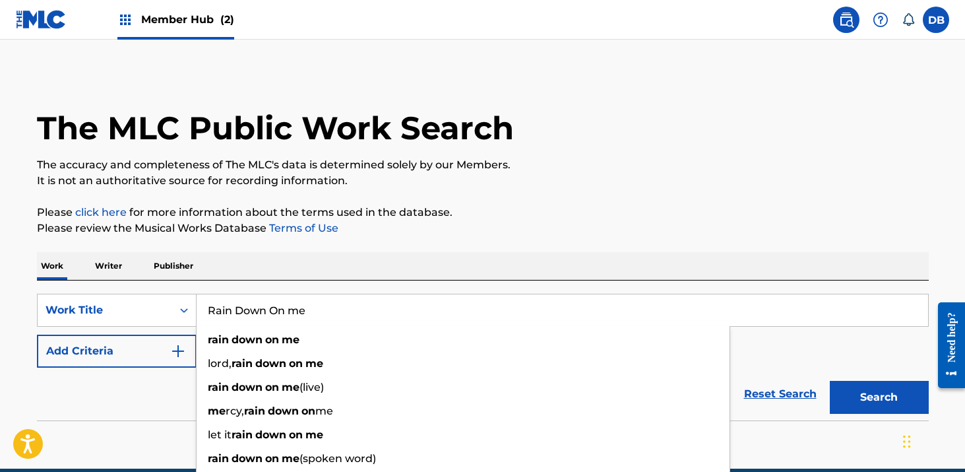
type input "Rain Down On me"
click at [830, 381] on button "Search" at bounding box center [879, 397] width 99 height 33
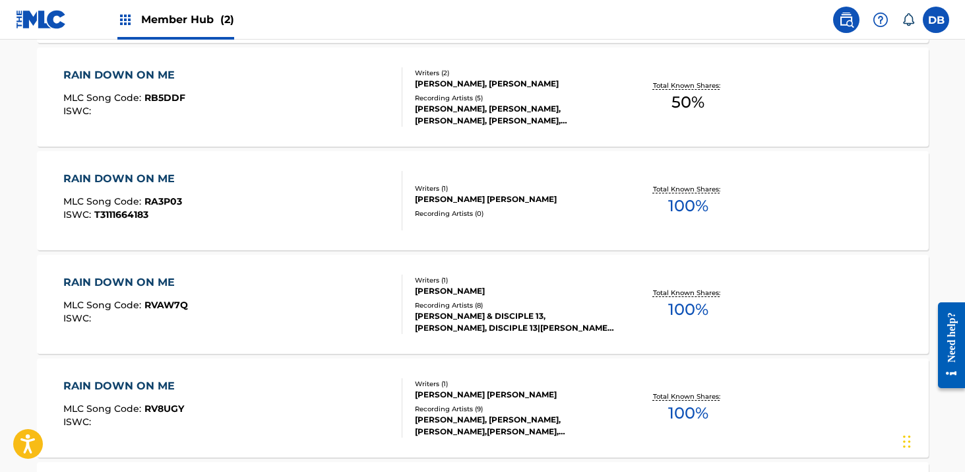
scroll to position [714, 0]
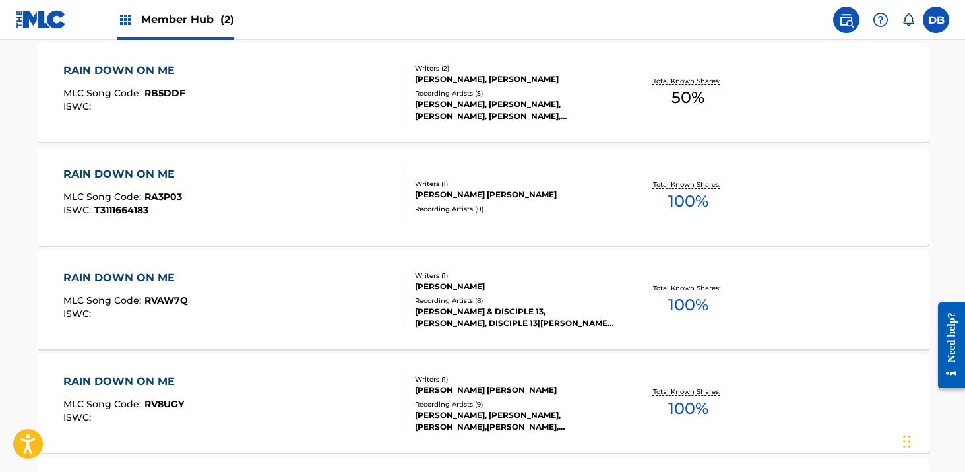
click at [526, 409] on div "[PERSON_NAME], [PERSON_NAME], [PERSON_NAME],[PERSON_NAME], [PERSON_NAME],[PERSO…" at bounding box center [514, 421] width 199 height 24
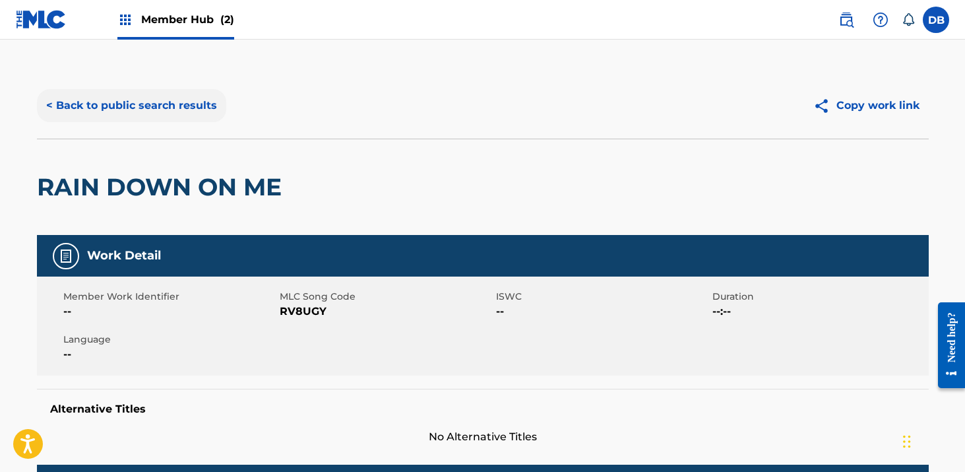
click at [160, 113] on button "< Back to public search results" at bounding box center [131, 105] width 189 height 33
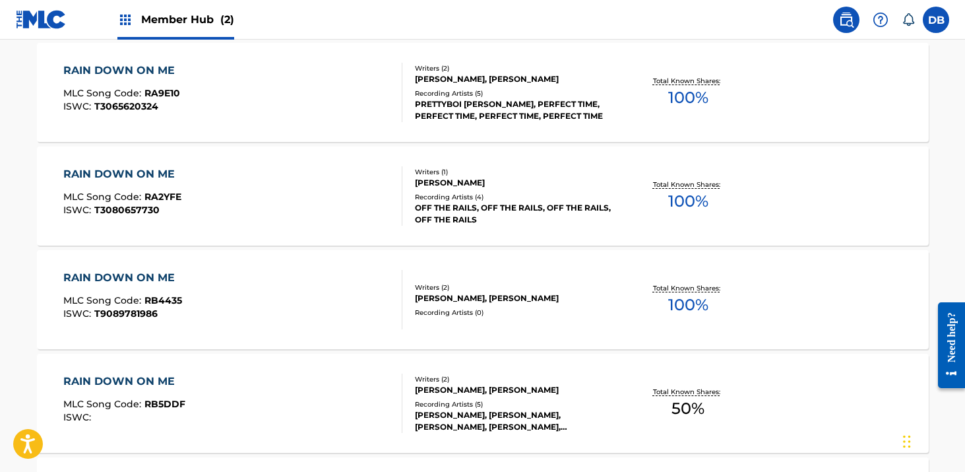
scroll to position [108, 0]
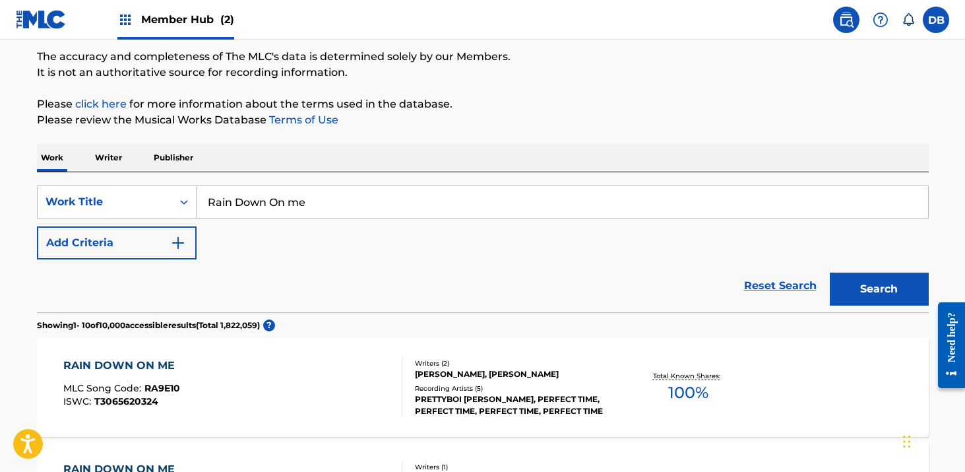
click at [295, 202] on input "Rain Down On me" at bounding box center [562, 202] width 731 height 32
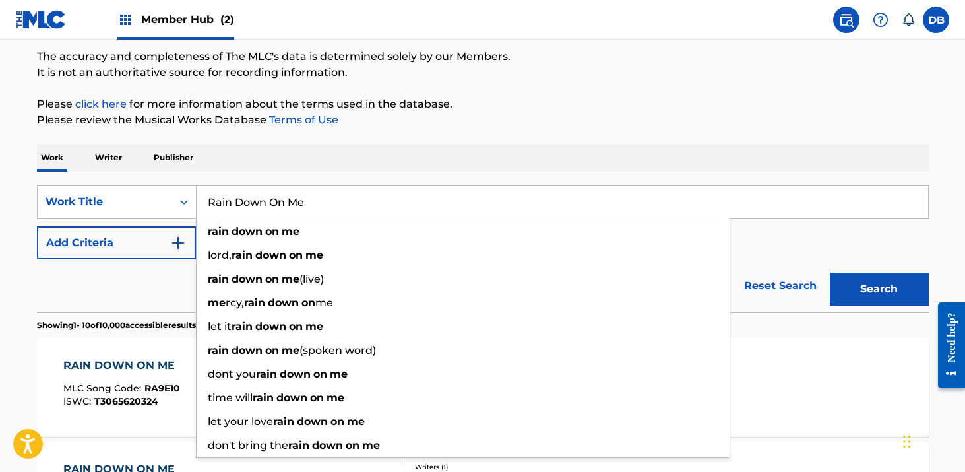
type input "Rain Down On Me"
click at [302, 155] on div "Work Writer Publisher" at bounding box center [483, 158] width 892 height 28
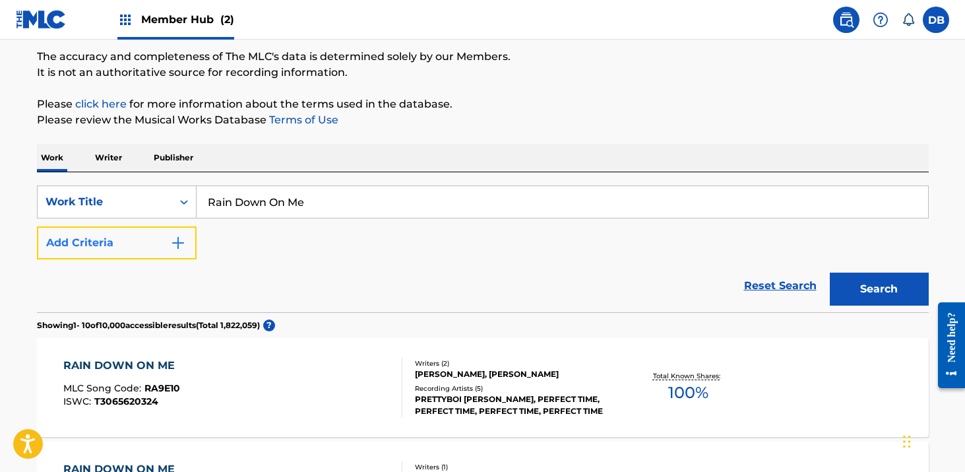
click at [180, 245] on img "Search Form" at bounding box center [178, 243] width 16 height 16
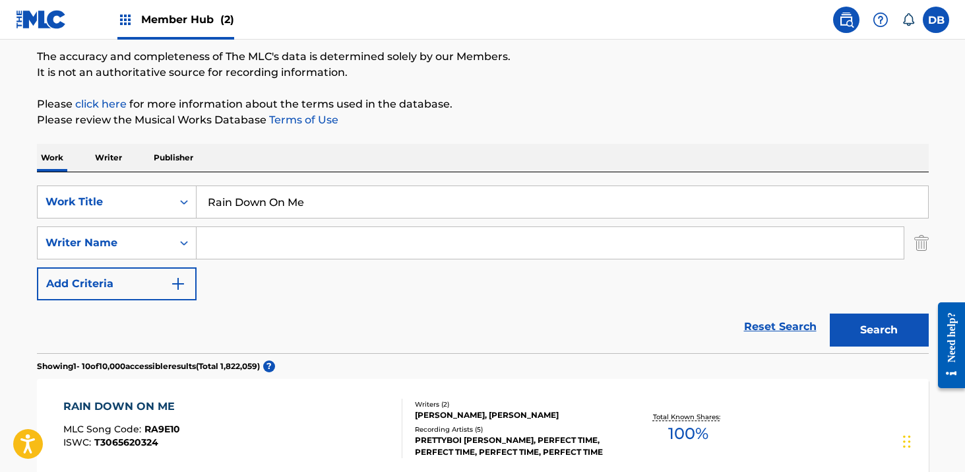
click at [245, 246] on input "Search Form" at bounding box center [550, 243] width 707 height 32
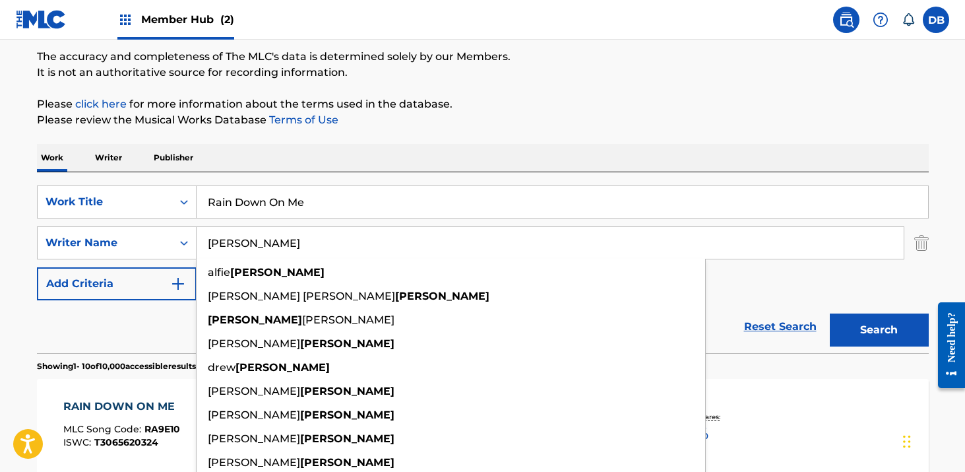
type input "[PERSON_NAME]"
click at [830, 313] on button "Search" at bounding box center [879, 329] width 99 height 33
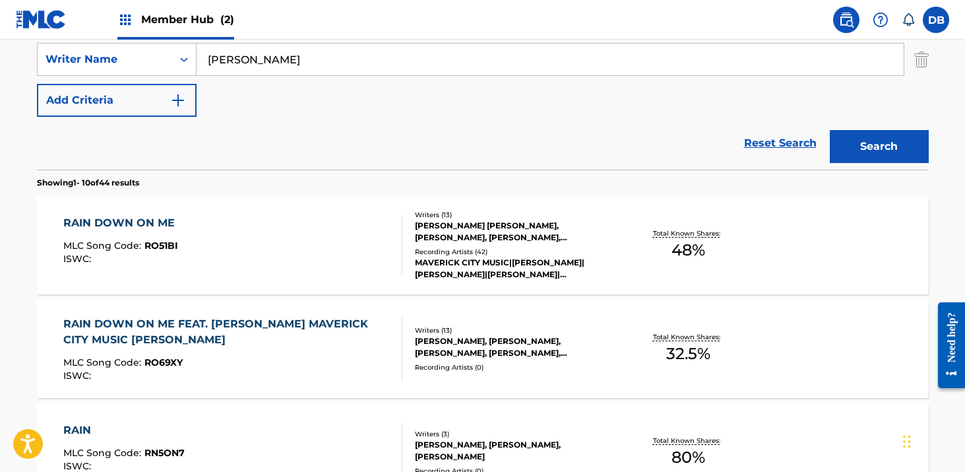
scroll to position [297, 0]
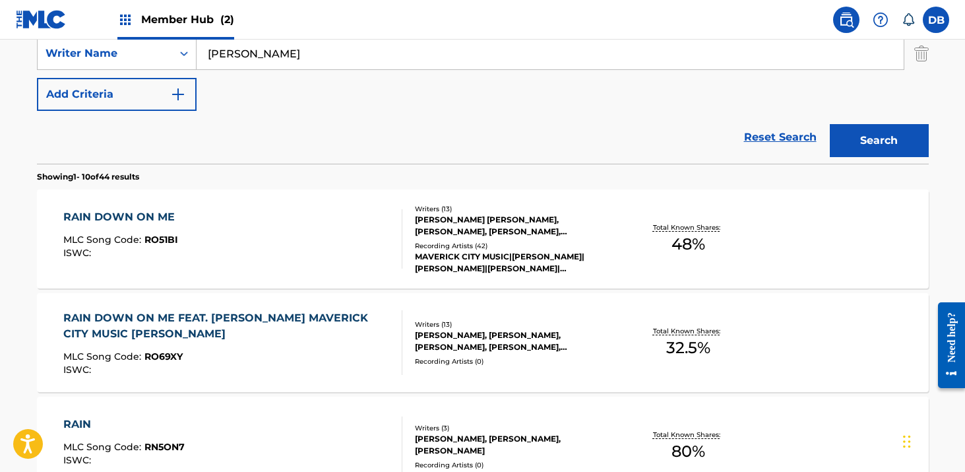
click at [503, 259] on div "MAVERICK CITY MUSIC|[PERSON_NAME]|[PERSON_NAME]|[PERSON_NAME]|[PERSON_NAME], MA…" at bounding box center [514, 263] width 199 height 24
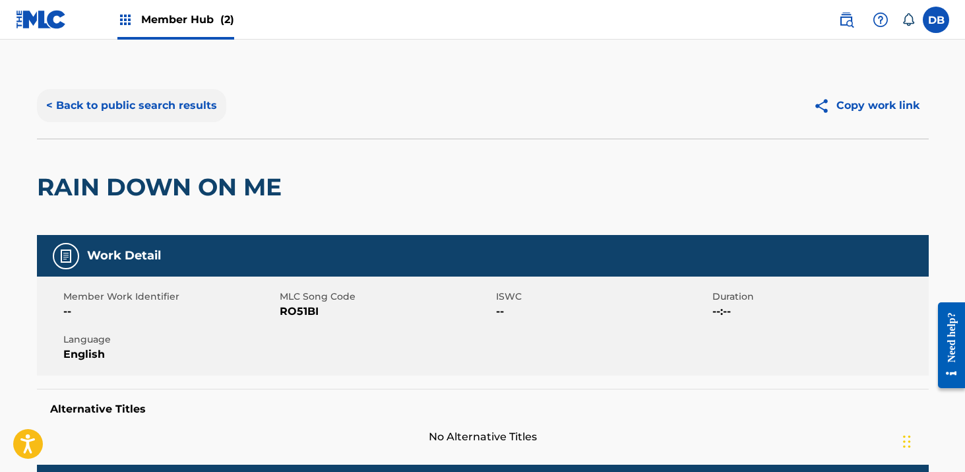
click at [150, 104] on button "< Back to public search results" at bounding box center [131, 105] width 189 height 33
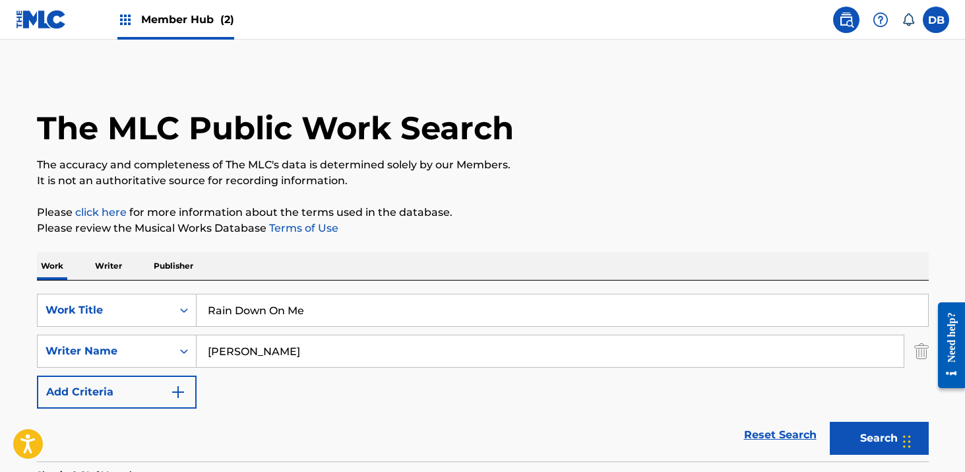
click at [129, 22] on img at bounding box center [125, 20] width 16 height 16
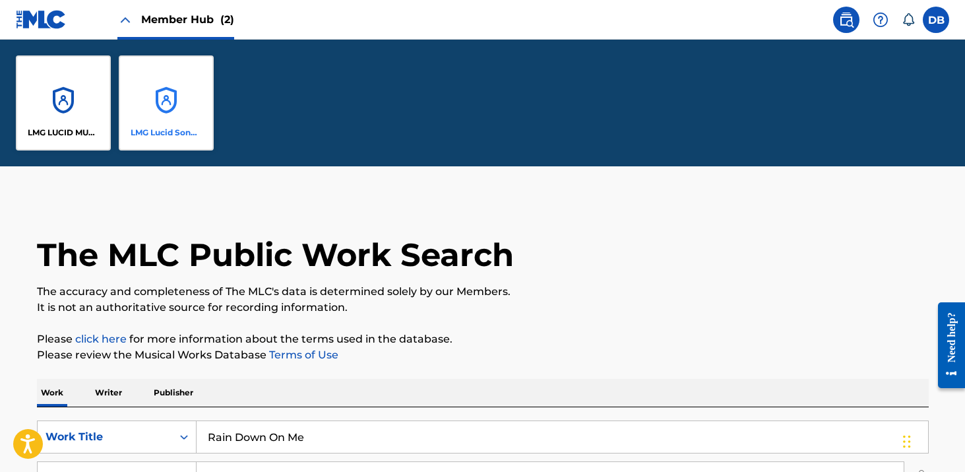
click at [169, 73] on div "LMG Lucid Songs (ASCAP)" at bounding box center [166, 102] width 95 height 95
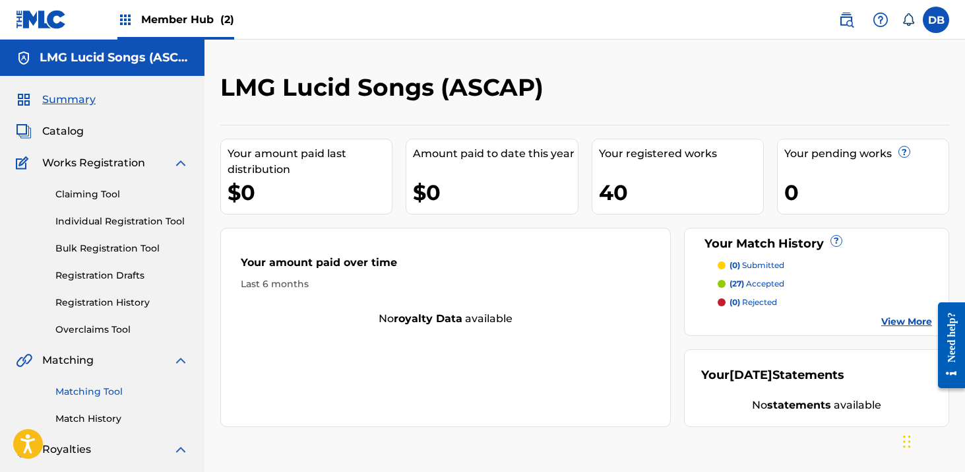
click at [96, 391] on link "Matching Tool" at bounding box center [121, 392] width 133 height 14
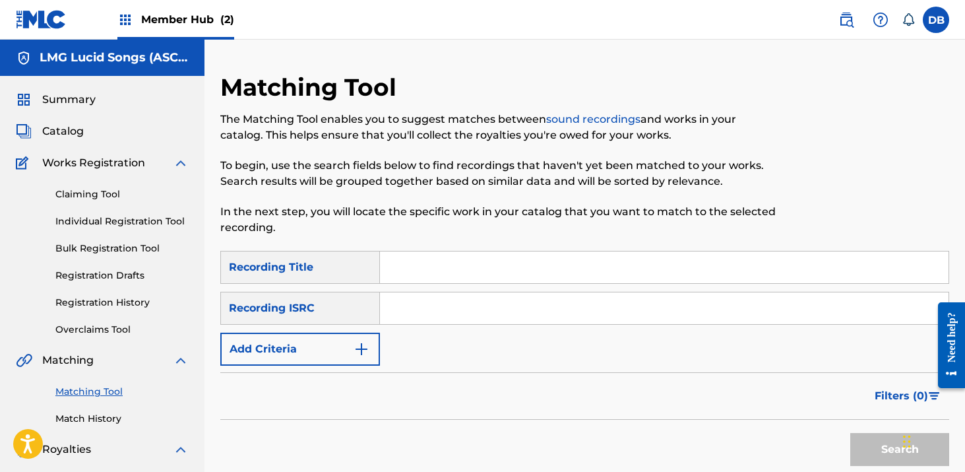
click at [429, 276] on input "Search Form" at bounding box center [664, 267] width 569 height 32
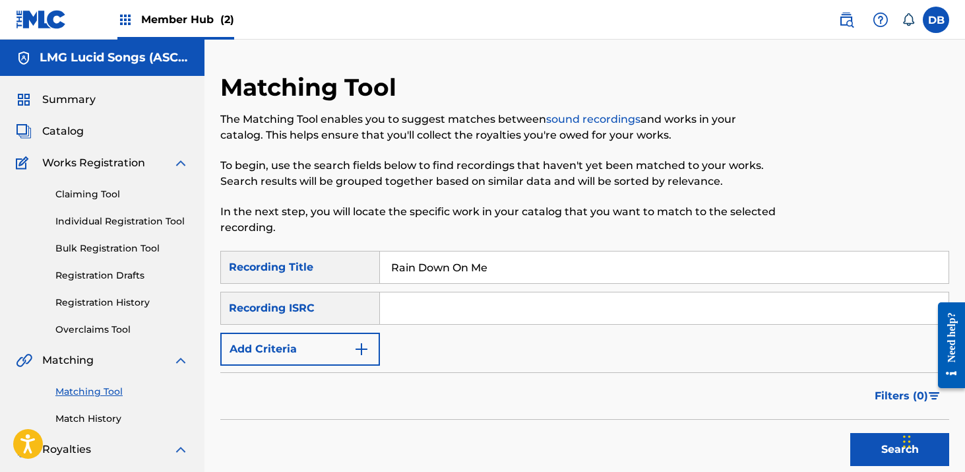
type input "Rain Down On Me"
click at [423, 307] on input "Search Form" at bounding box center [664, 308] width 569 height 32
click at [423, 303] on input "Search Form" at bounding box center [664, 308] width 569 height 32
paste input "USUM72411018"
type input "USUM72411018"
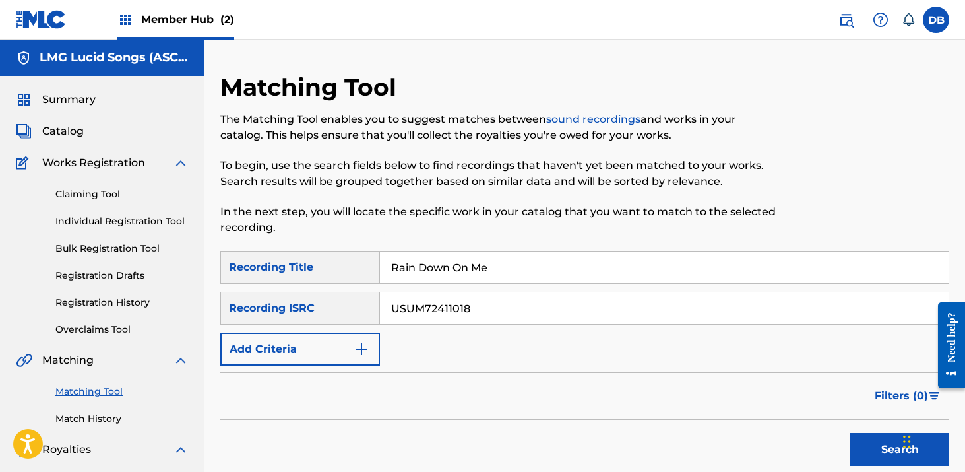
click at [850, 433] on button "Search" at bounding box center [899, 449] width 99 height 33
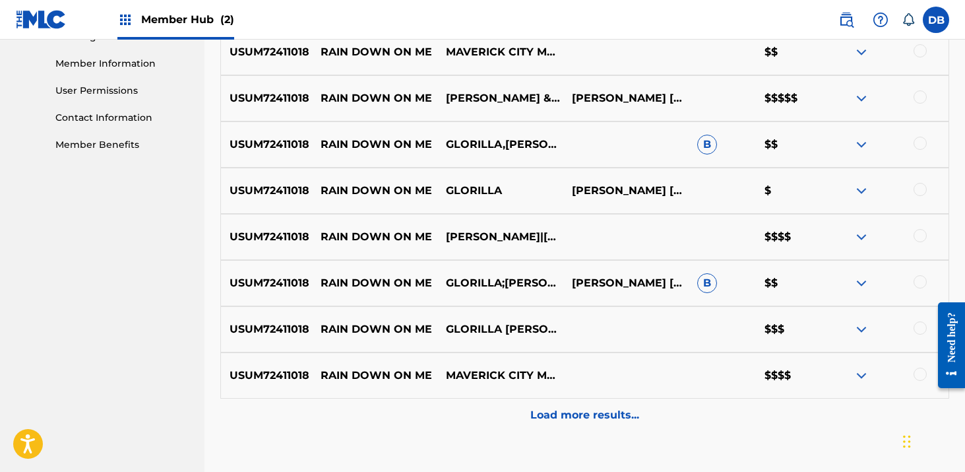
scroll to position [676, 0]
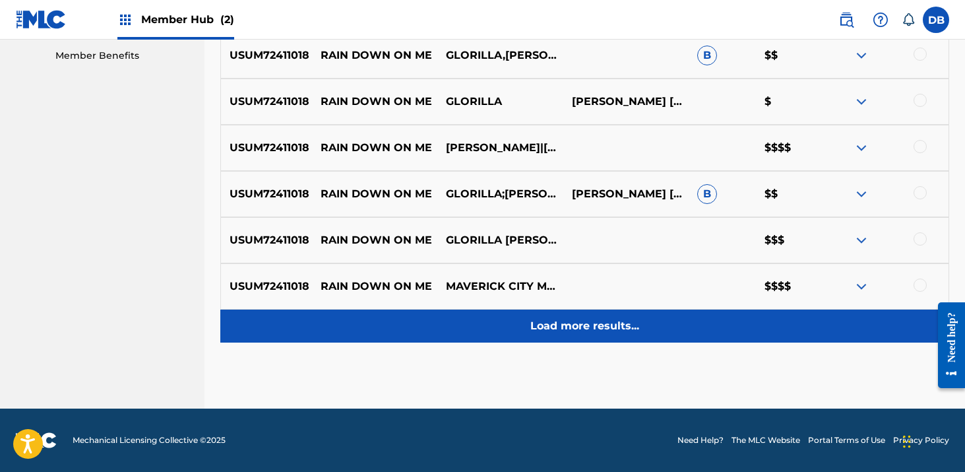
click at [606, 337] on div "Load more results..." at bounding box center [584, 325] width 729 height 33
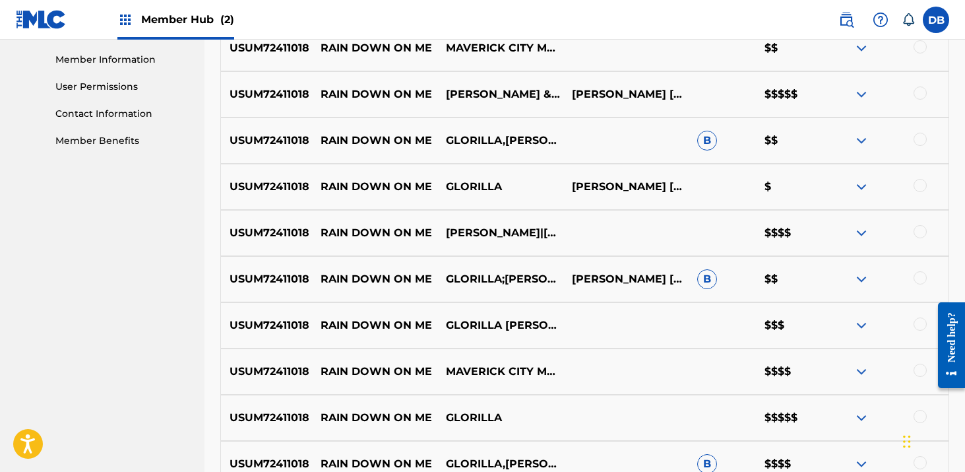
scroll to position [598, 0]
